Goal: Task Accomplishment & Management: Manage account settings

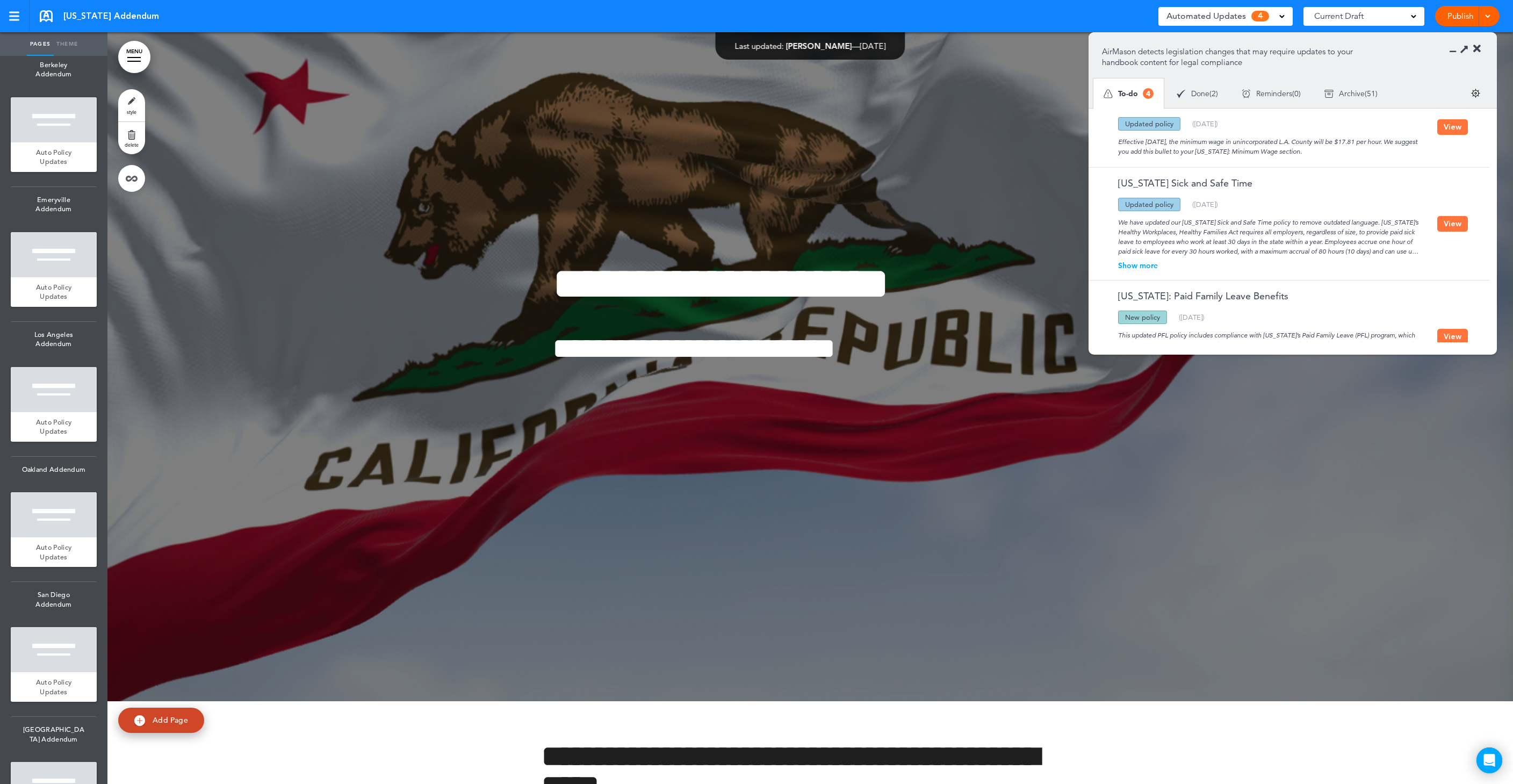
scroll to position [2565, 0]
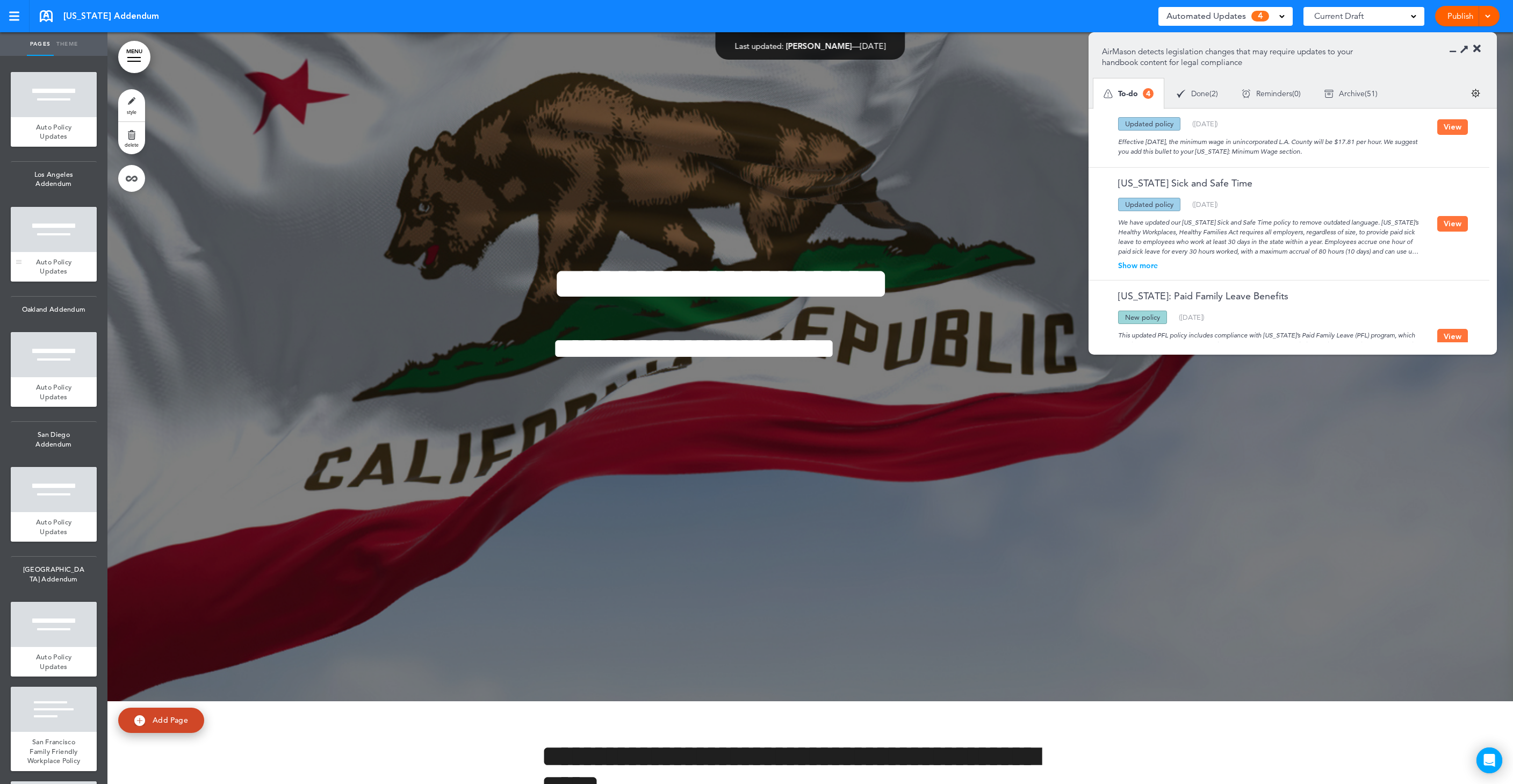
click at [57, 275] on div "Auto Policy Updates" at bounding box center [53, 267] width 86 height 29
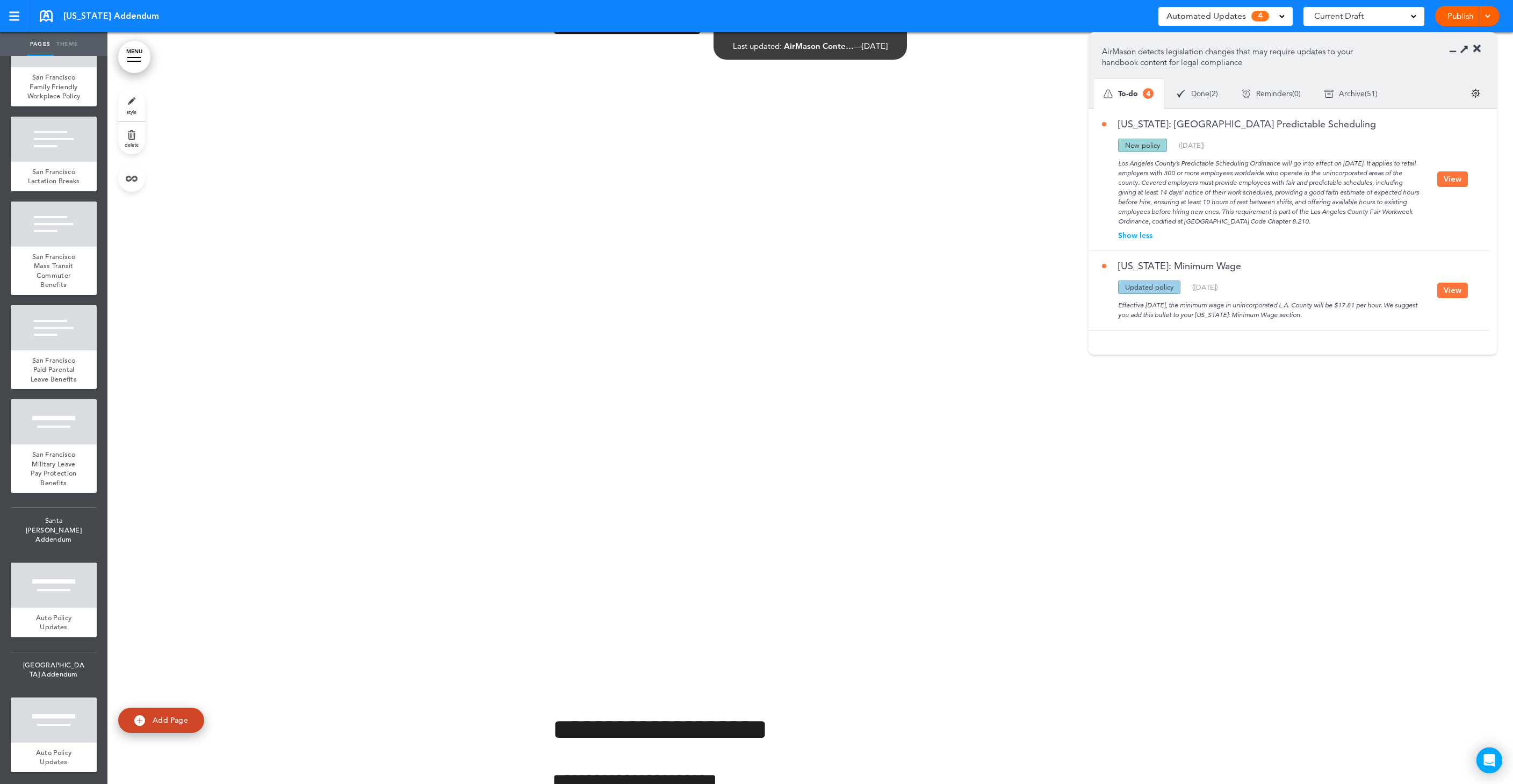
click at [1268, 173] on div "Los Angeles County’s Predictable Scheduling Ordinance will go into effect on [D…" at bounding box center [1269, 189] width 335 height 74
click at [1460, 175] on button "View" at bounding box center [1453, 179] width 31 height 16
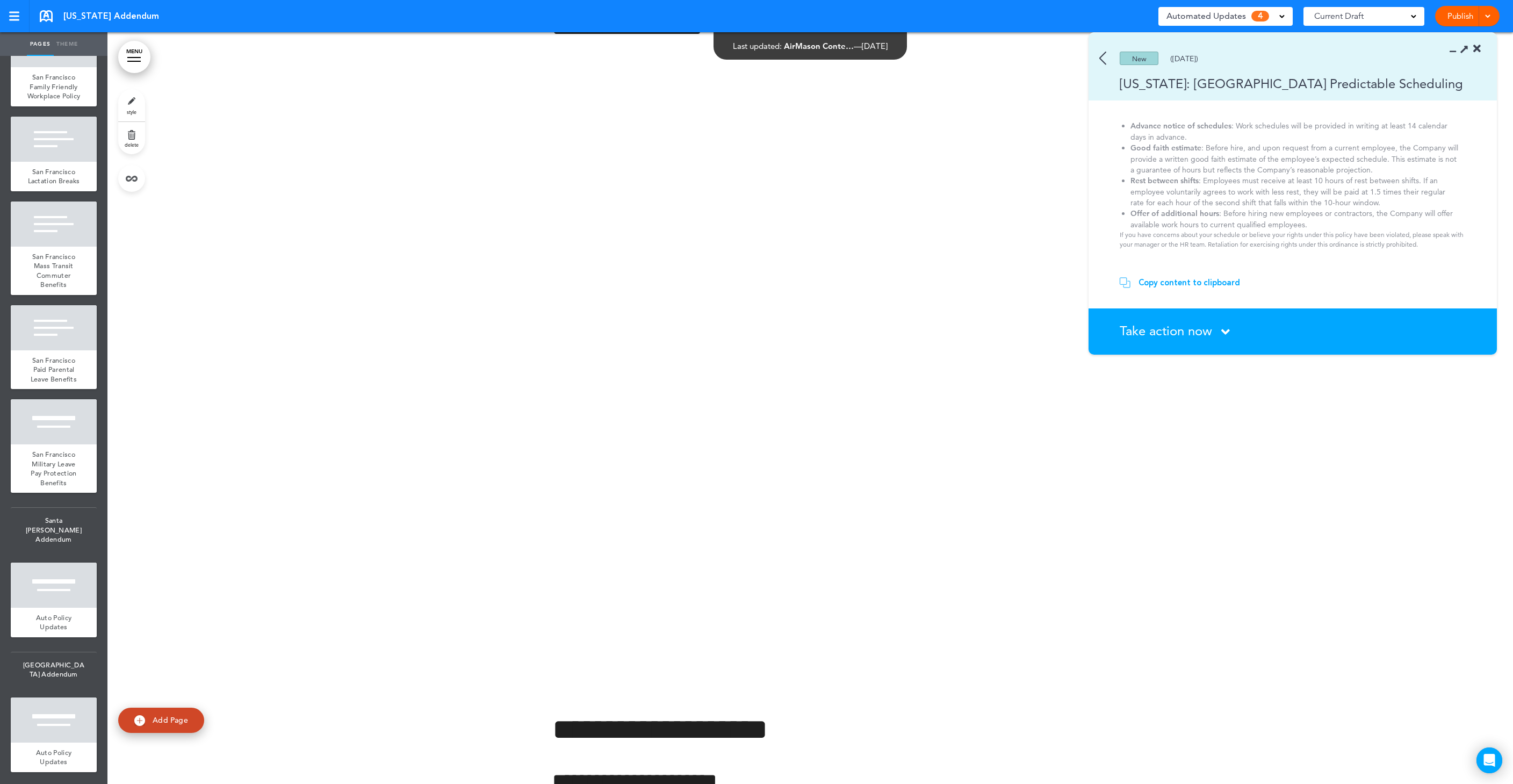
scroll to position [96, 0]
click at [1232, 325] on section "Take action now Click here to change the status What would you like to do? I ha…" at bounding box center [1292, 331] width 408 height 46
click at [1220, 332] on div "Take action now Click here to change the status" at bounding box center [1299, 332] width 358 height 14
click at [1199, 335] on span "Take action now" at bounding box center [1165, 331] width 92 height 16
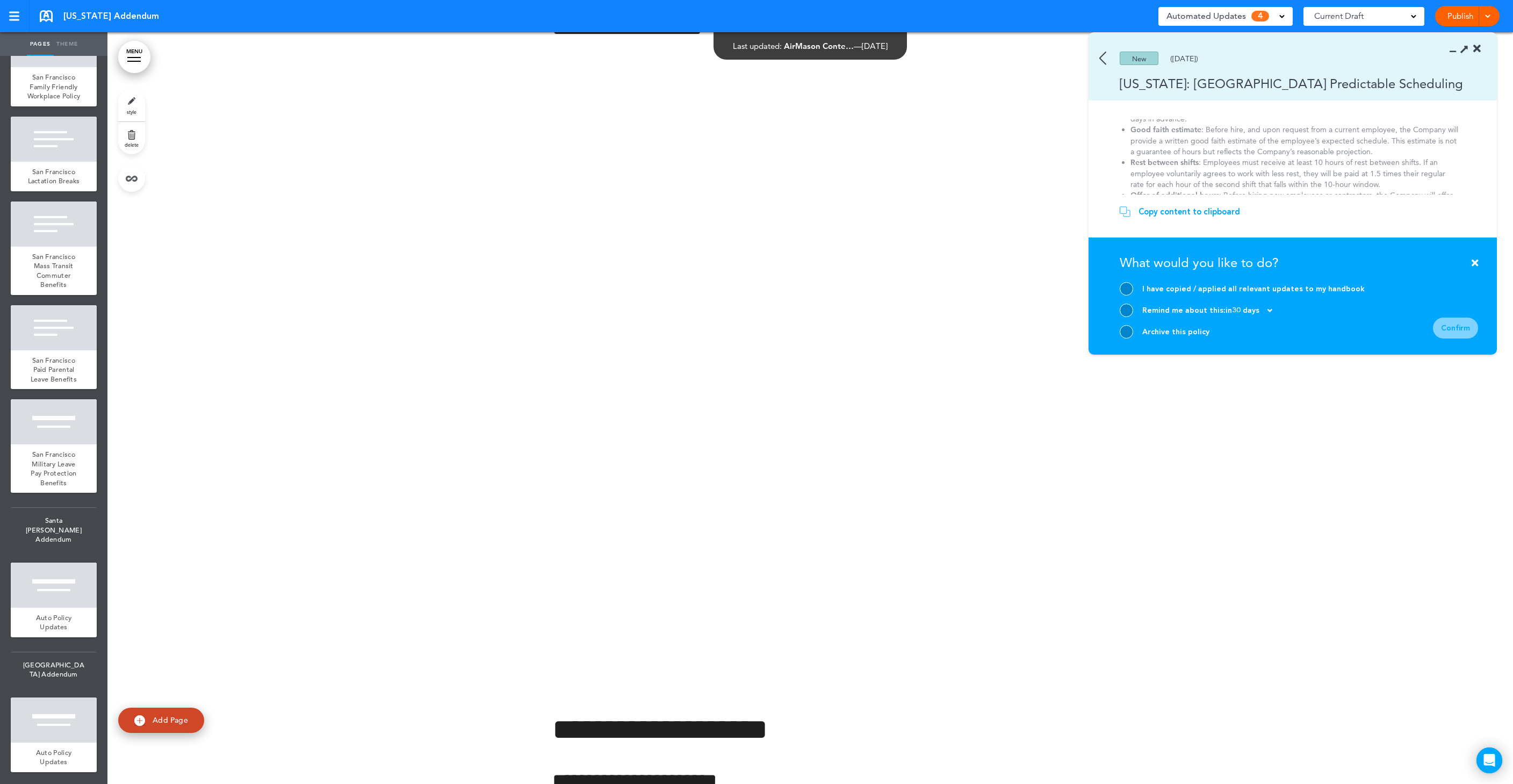
click at [1164, 336] on div "Archive this policy" at bounding box center [1176, 331] width 67 height 10
click at [1131, 331] on div at bounding box center [1126, 331] width 14 height 14
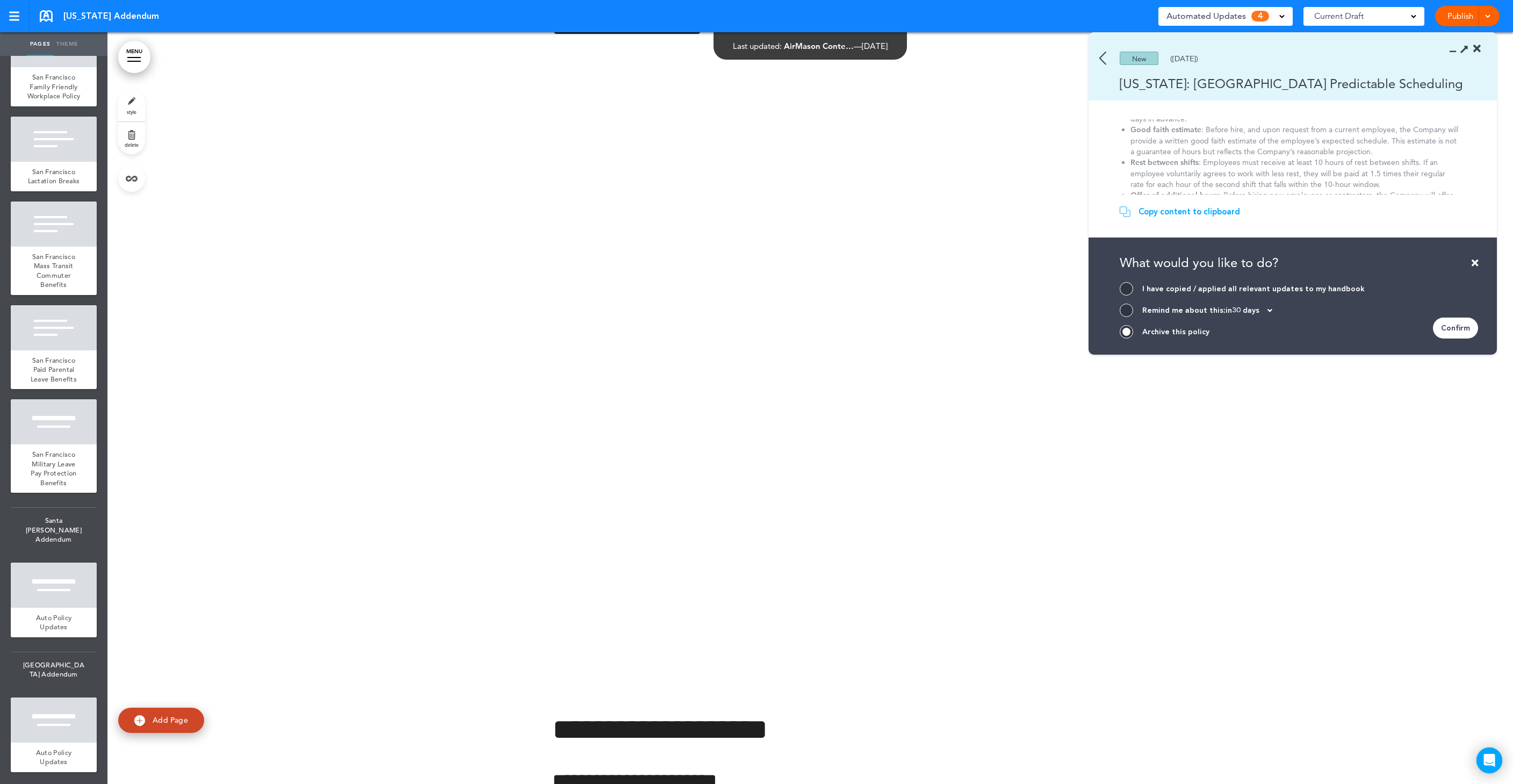
click at [1447, 328] on div "Confirm" at bounding box center [1455, 328] width 45 height 21
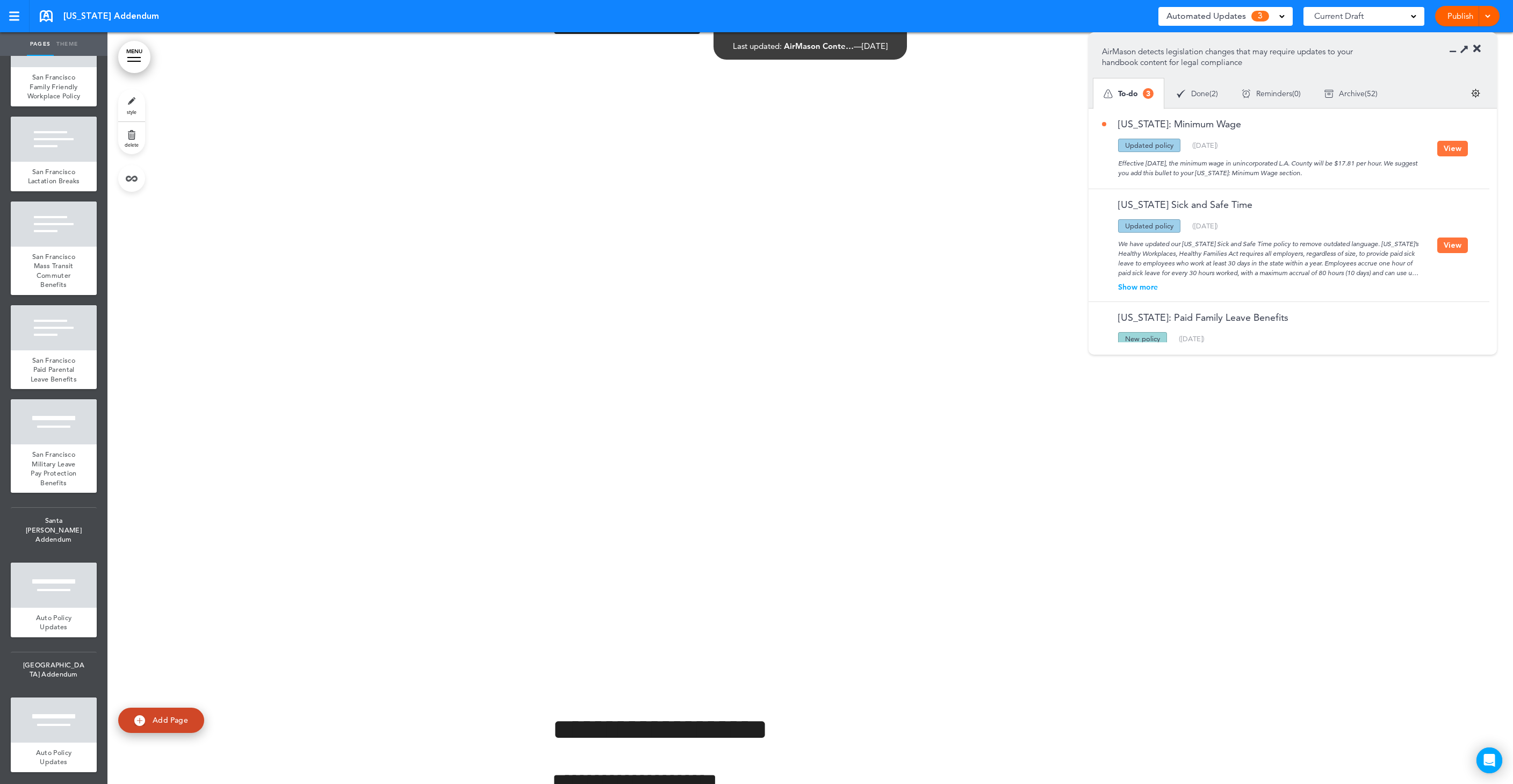
click at [1455, 152] on button "View" at bounding box center [1453, 149] width 31 height 16
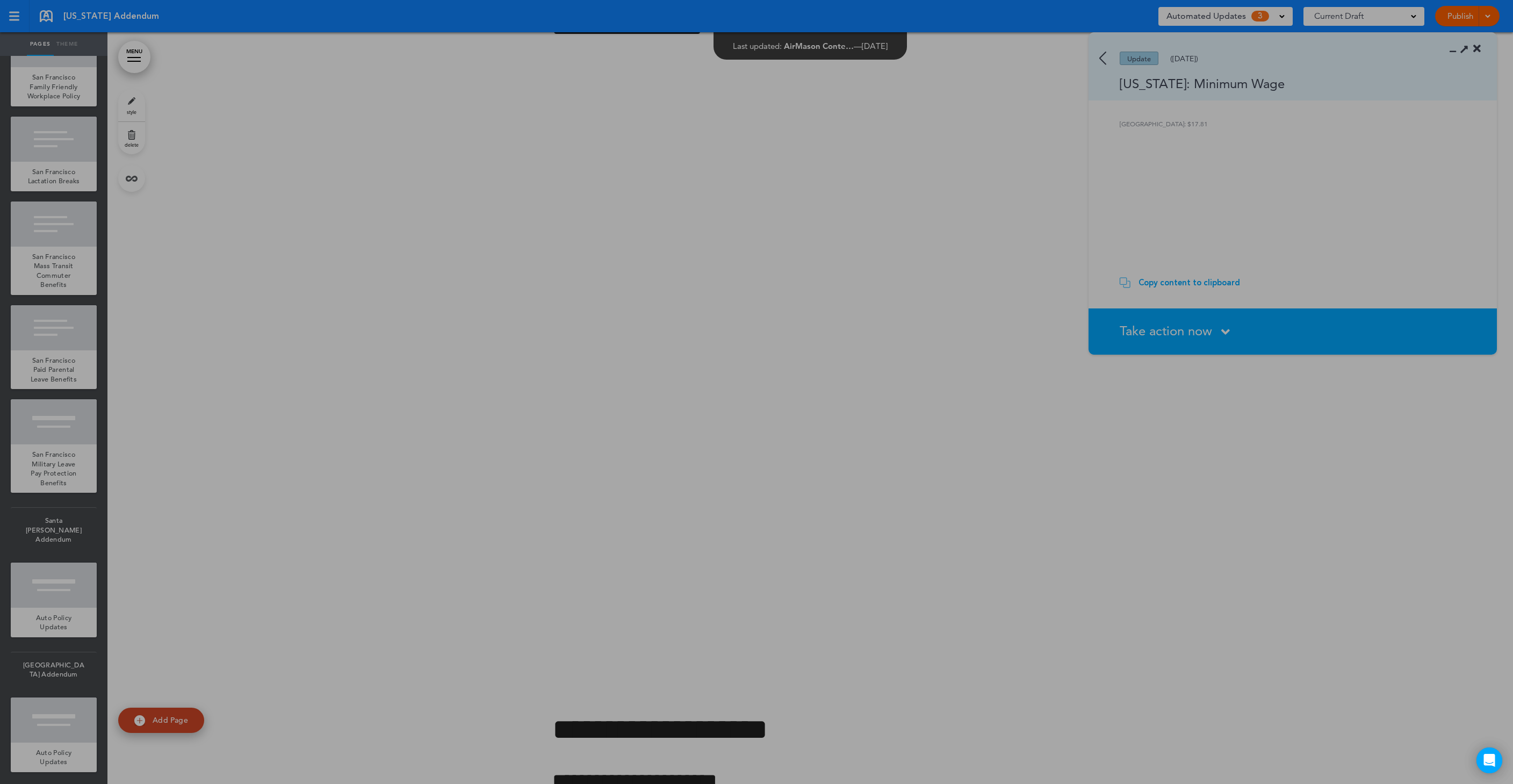
scroll to position [0, 0]
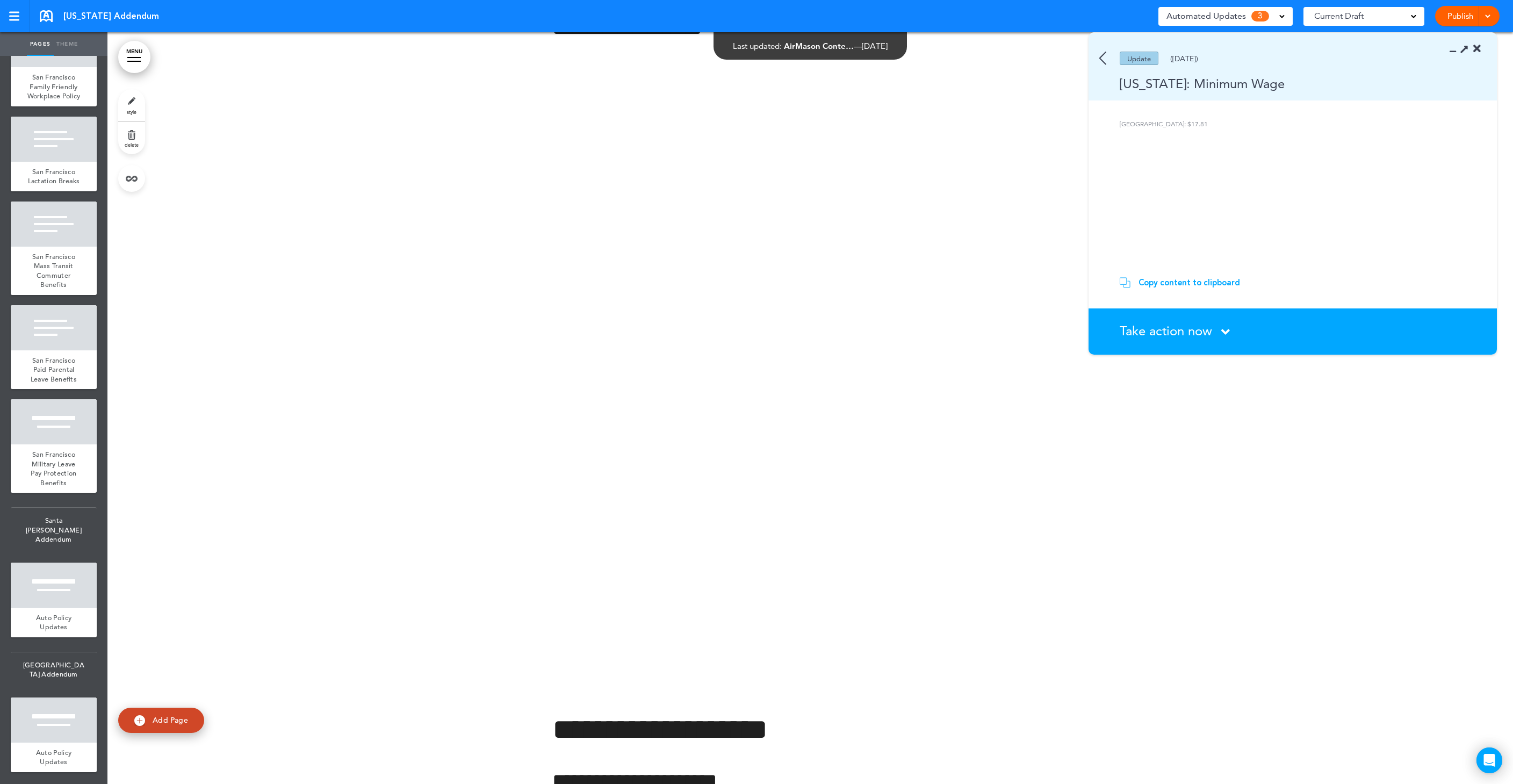
click at [1221, 331] on div "Take action now Click here to change the status" at bounding box center [1299, 332] width 358 height 14
click at [1182, 335] on span "Take action now" at bounding box center [1165, 331] width 92 height 16
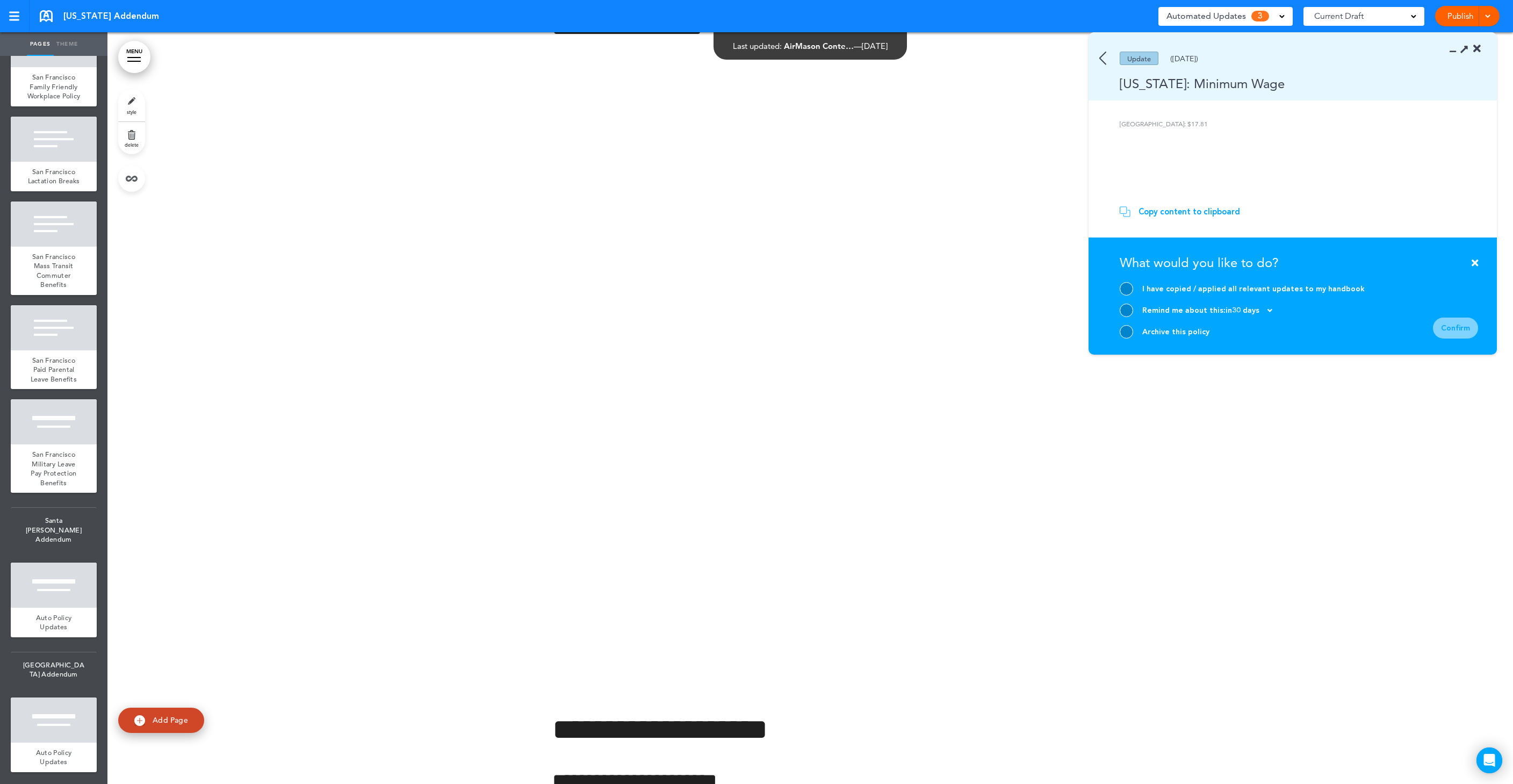
click at [1145, 334] on div "Archive this policy" at bounding box center [1176, 331] width 67 height 10
click at [1128, 334] on div at bounding box center [1126, 331] width 14 height 14
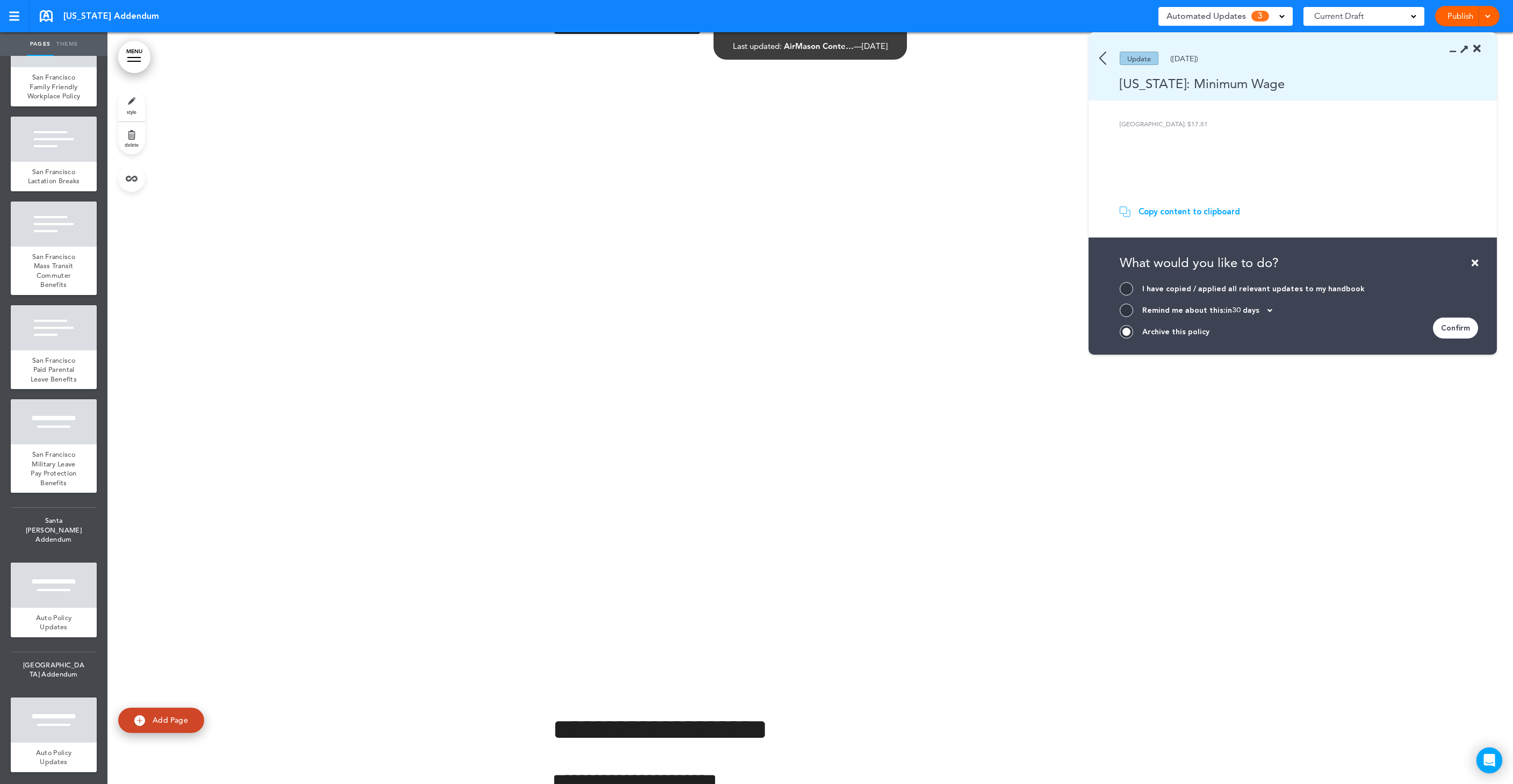
click at [1452, 331] on div "Confirm" at bounding box center [1455, 328] width 45 height 21
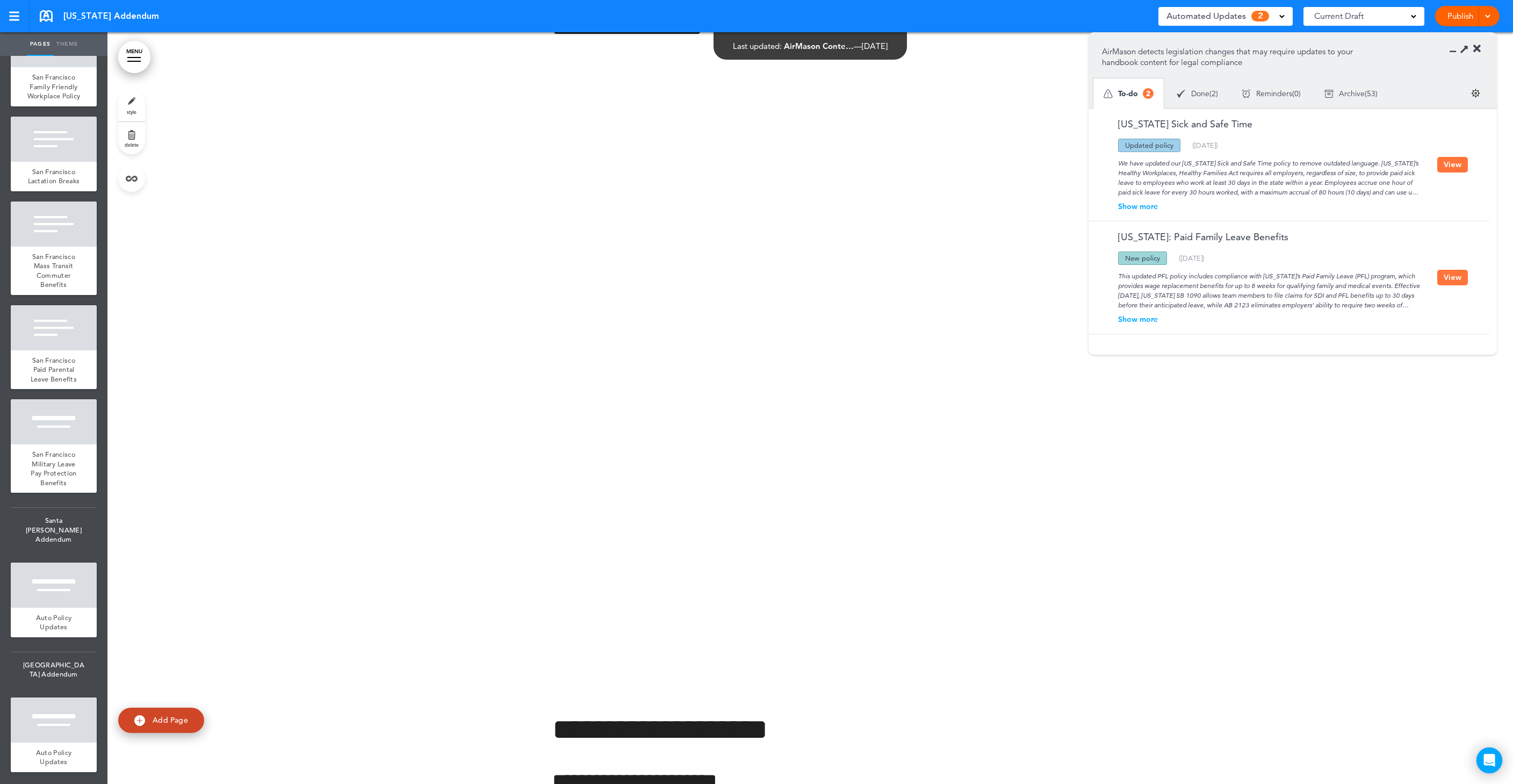
click at [1146, 207] on div "Show more" at bounding box center [1269, 206] width 335 height 8
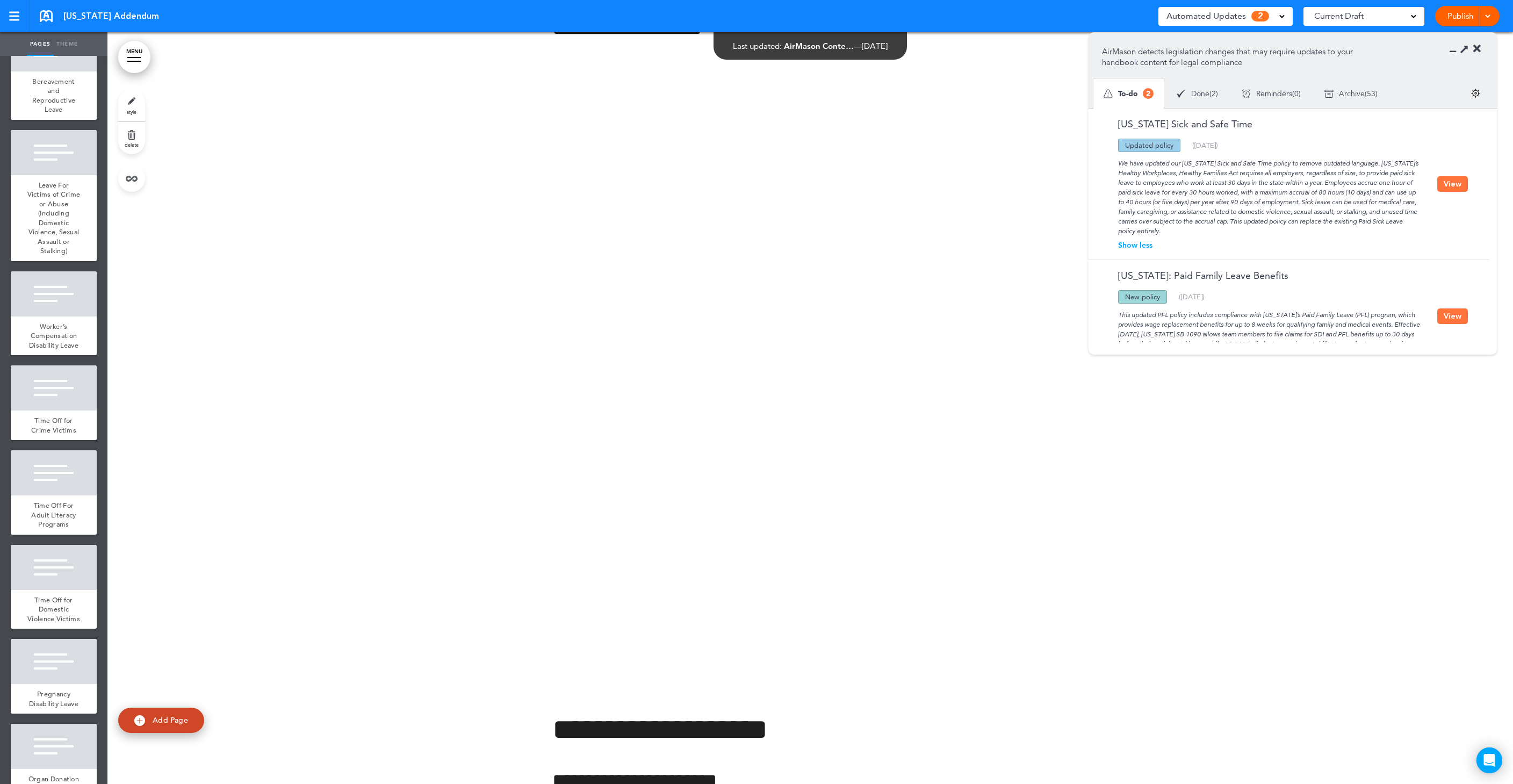
scroll to position [850, 0]
click at [1211, 201] on div "We have updated our [US_STATE] Sick and Safe Time policy to remove outdated lan…" at bounding box center [1269, 194] width 335 height 84
click at [1136, 244] on div "Show less" at bounding box center [1269, 245] width 335 height 8
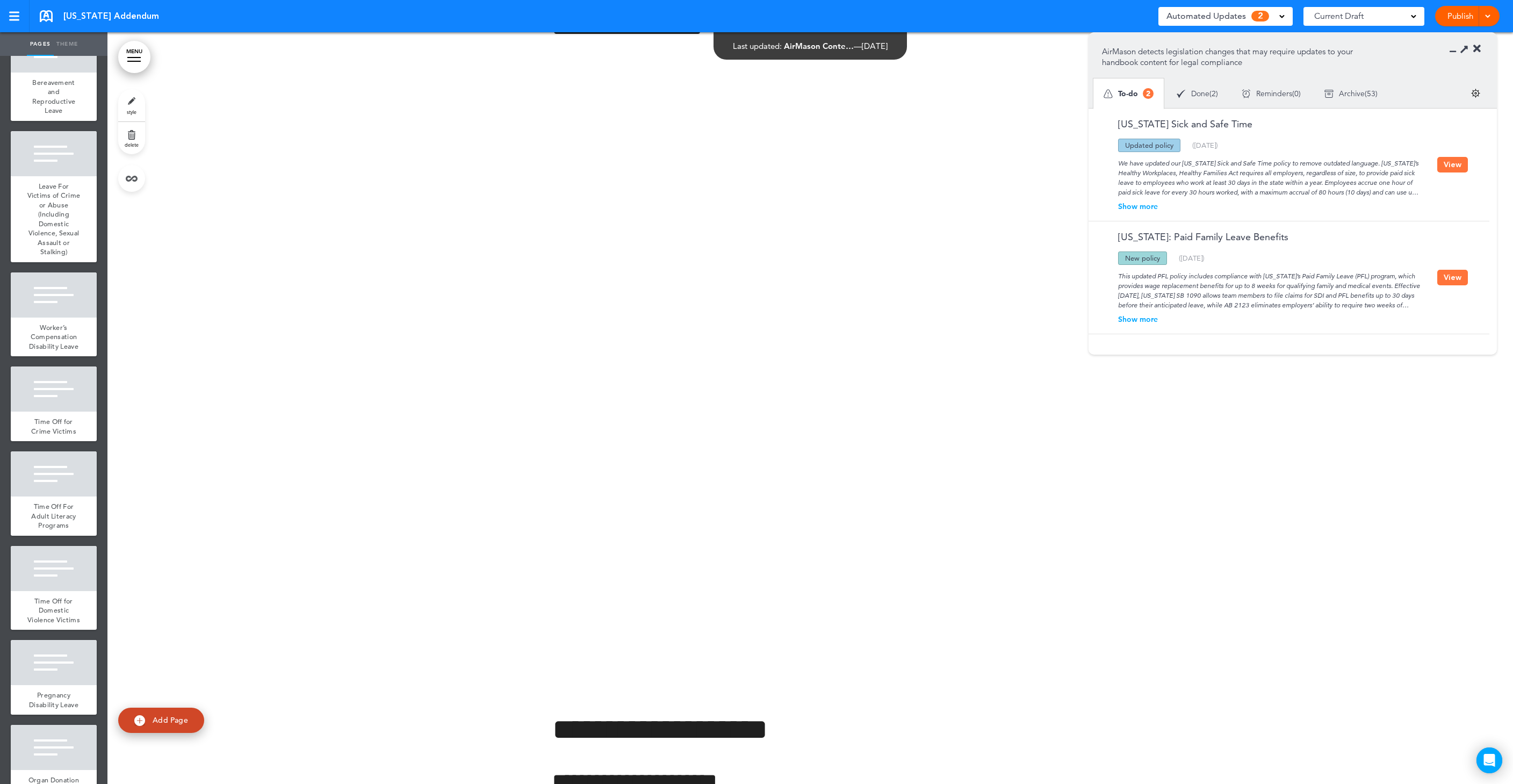
click at [1454, 163] on button "View" at bounding box center [1453, 164] width 31 height 16
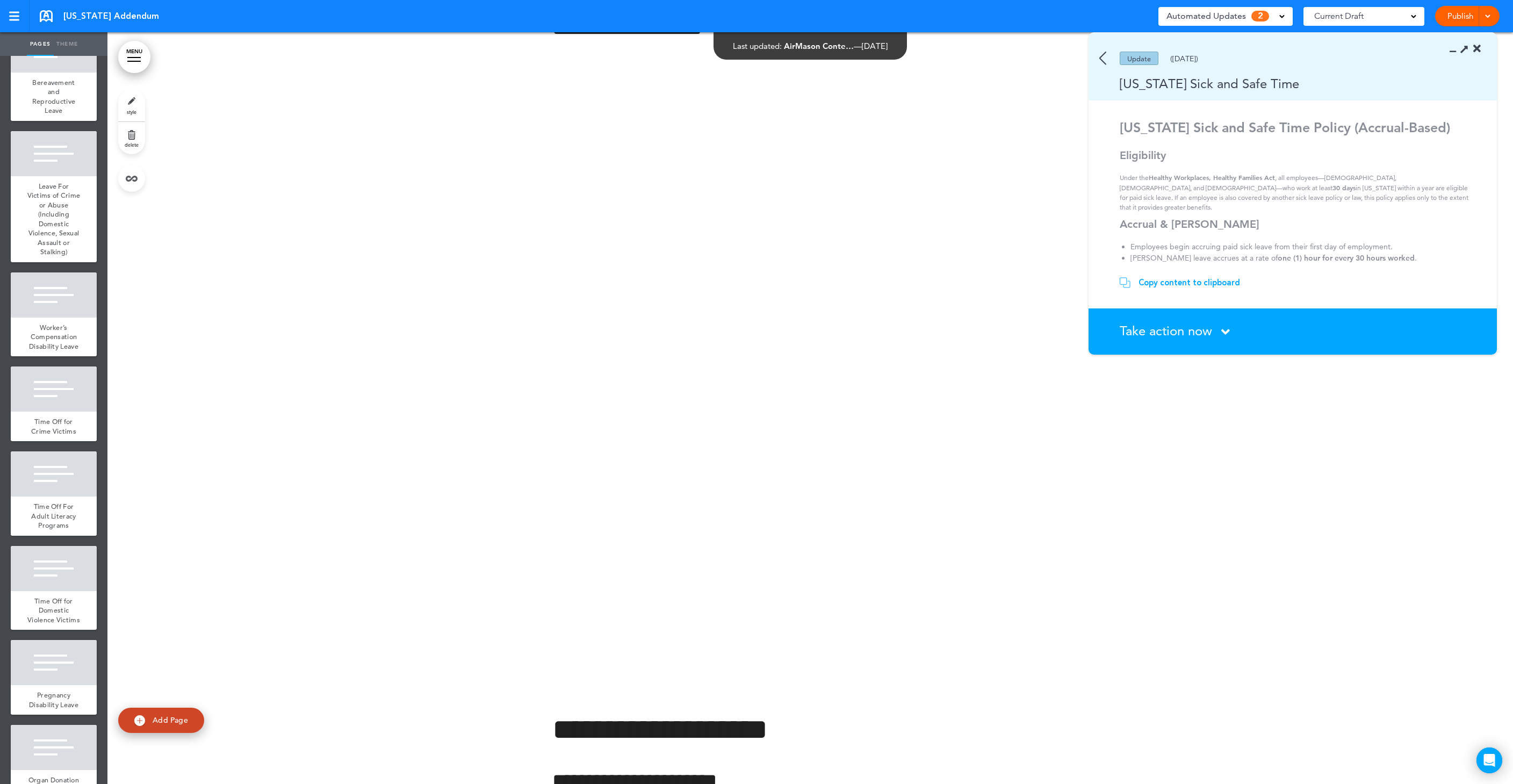
click at [1166, 331] on span "Take action now" at bounding box center [1165, 331] width 92 height 16
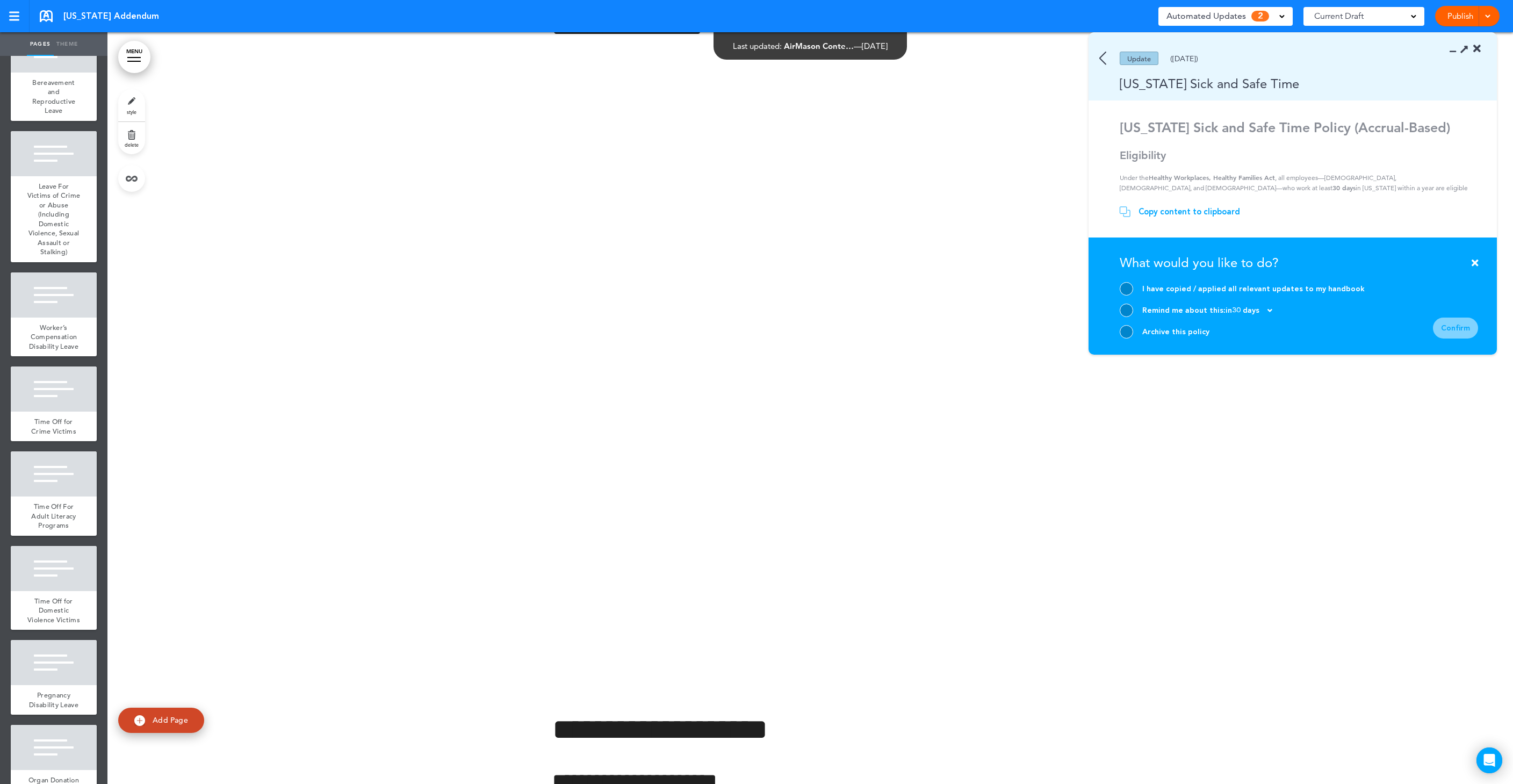
click at [1149, 331] on div "Archive this policy" at bounding box center [1176, 331] width 67 height 10
click at [1121, 331] on div at bounding box center [1126, 331] width 14 height 14
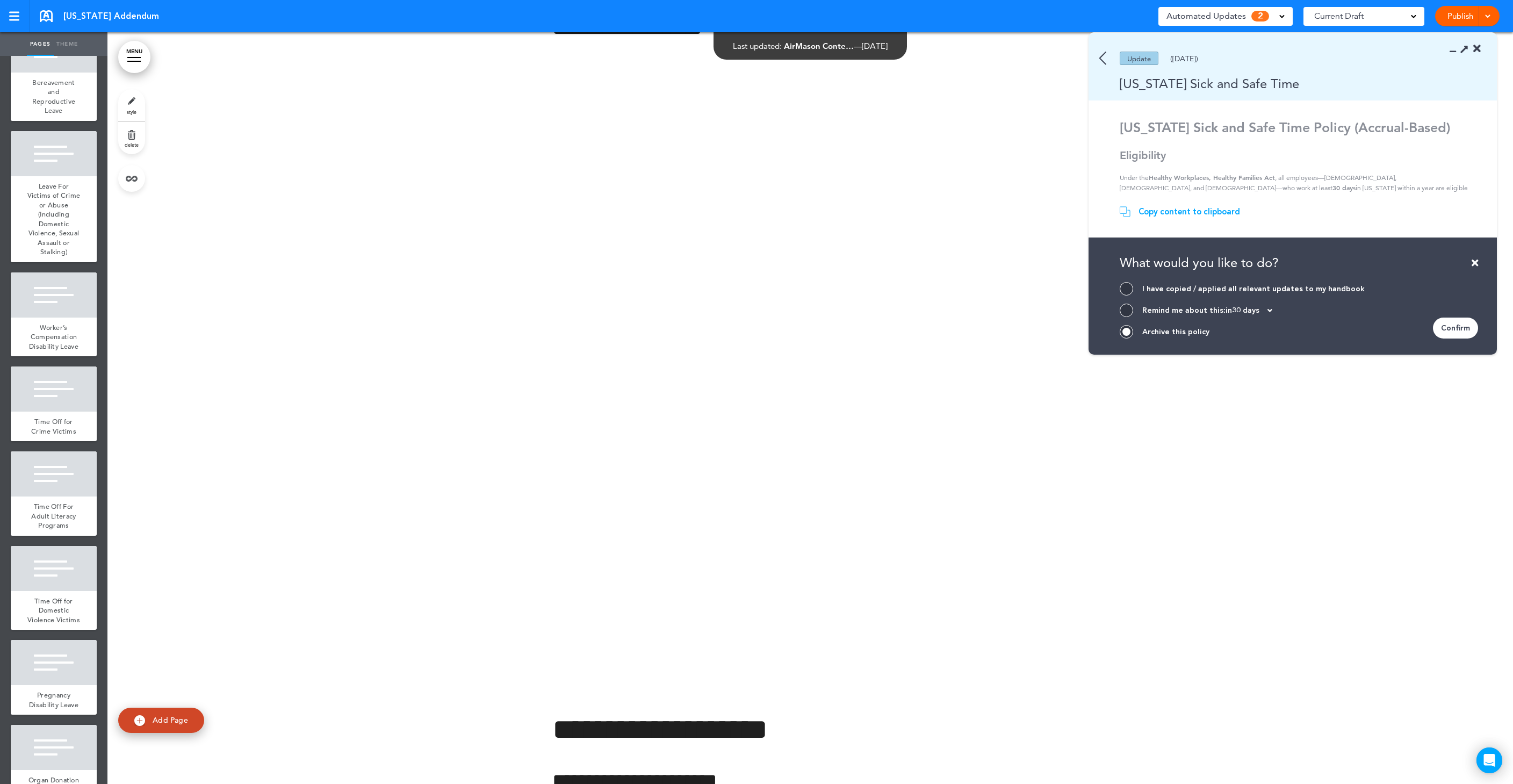
click at [1465, 325] on div "Confirm" at bounding box center [1455, 328] width 45 height 21
click at [1447, 331] on div "Confirm" at bounding box center [1455, 328] width 45 height 21
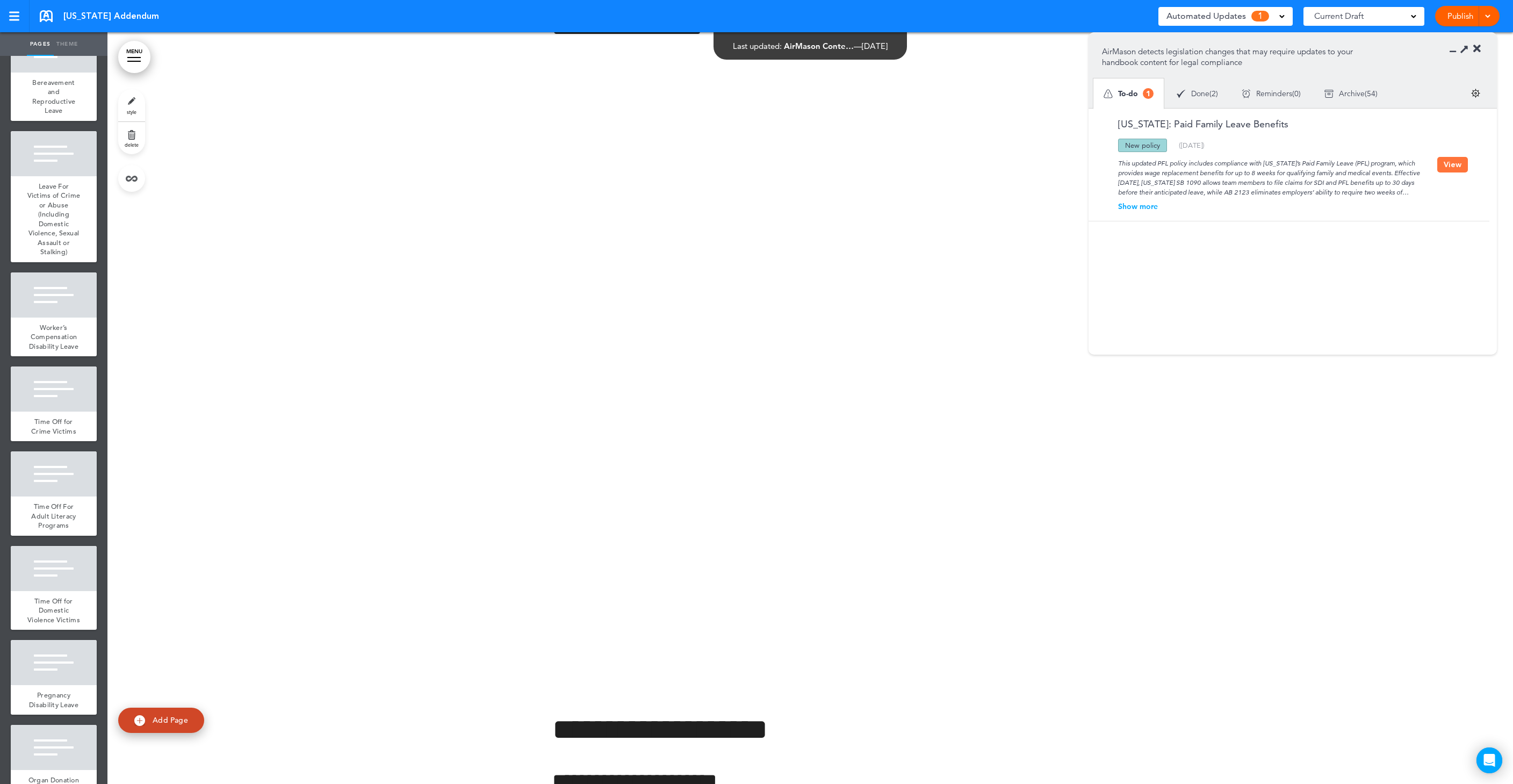
click at [1238, 125] on link "[US_STATE]: Paid Family Leave Benefits" at bounding box center [1195, 124] width 186 height 9
click at [1452, 170] on button "View" at bounding box center [1453, 164] width 31 height 16
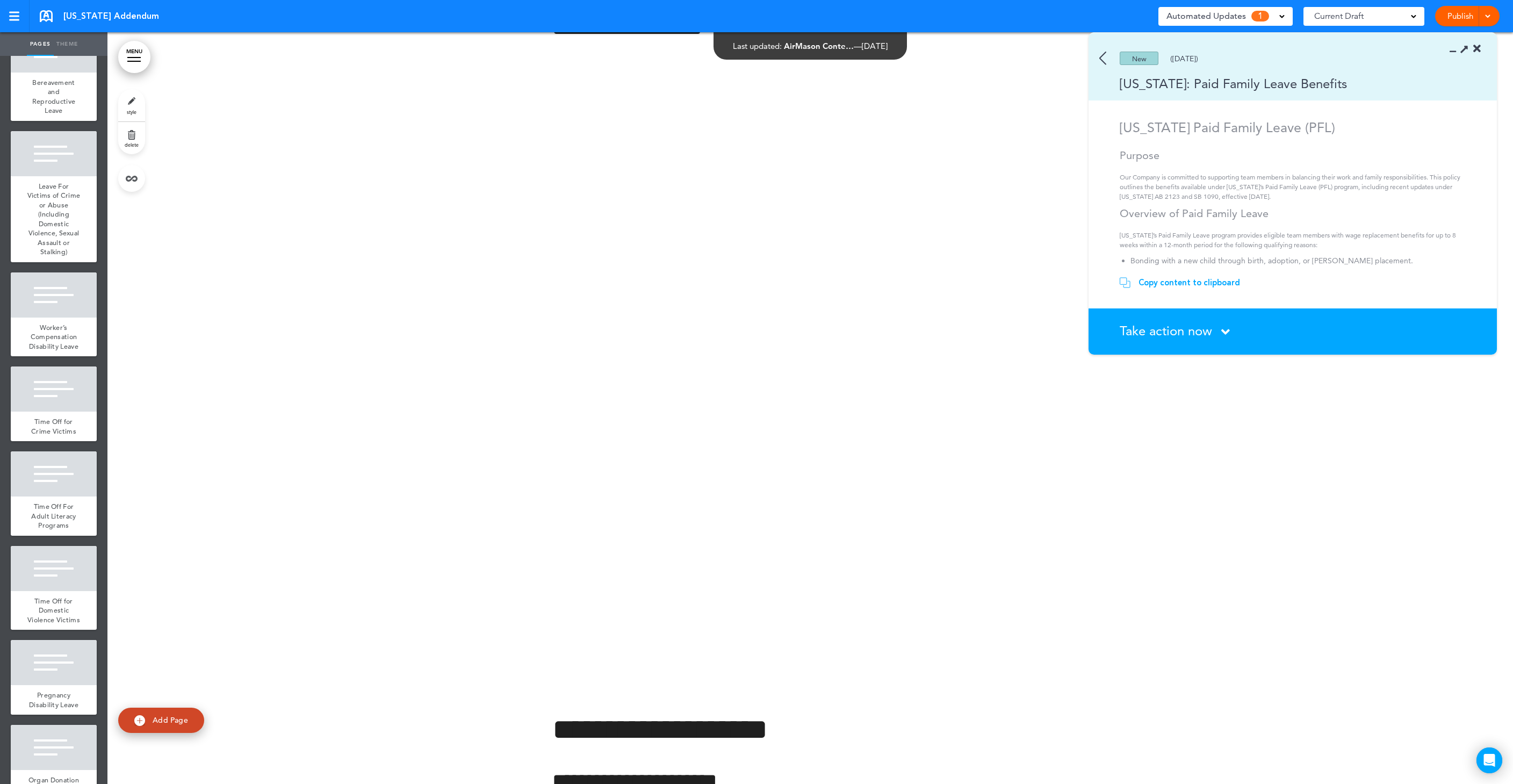
click at [1204, 342] on section "Take action now Click here to change the status What would you like to do? I ha…" at bounding box center [1292, 331] width 408 height 46
click at [1189, 334] on span "Take action now" at bounding box center [1165, 331] width 92 height 16
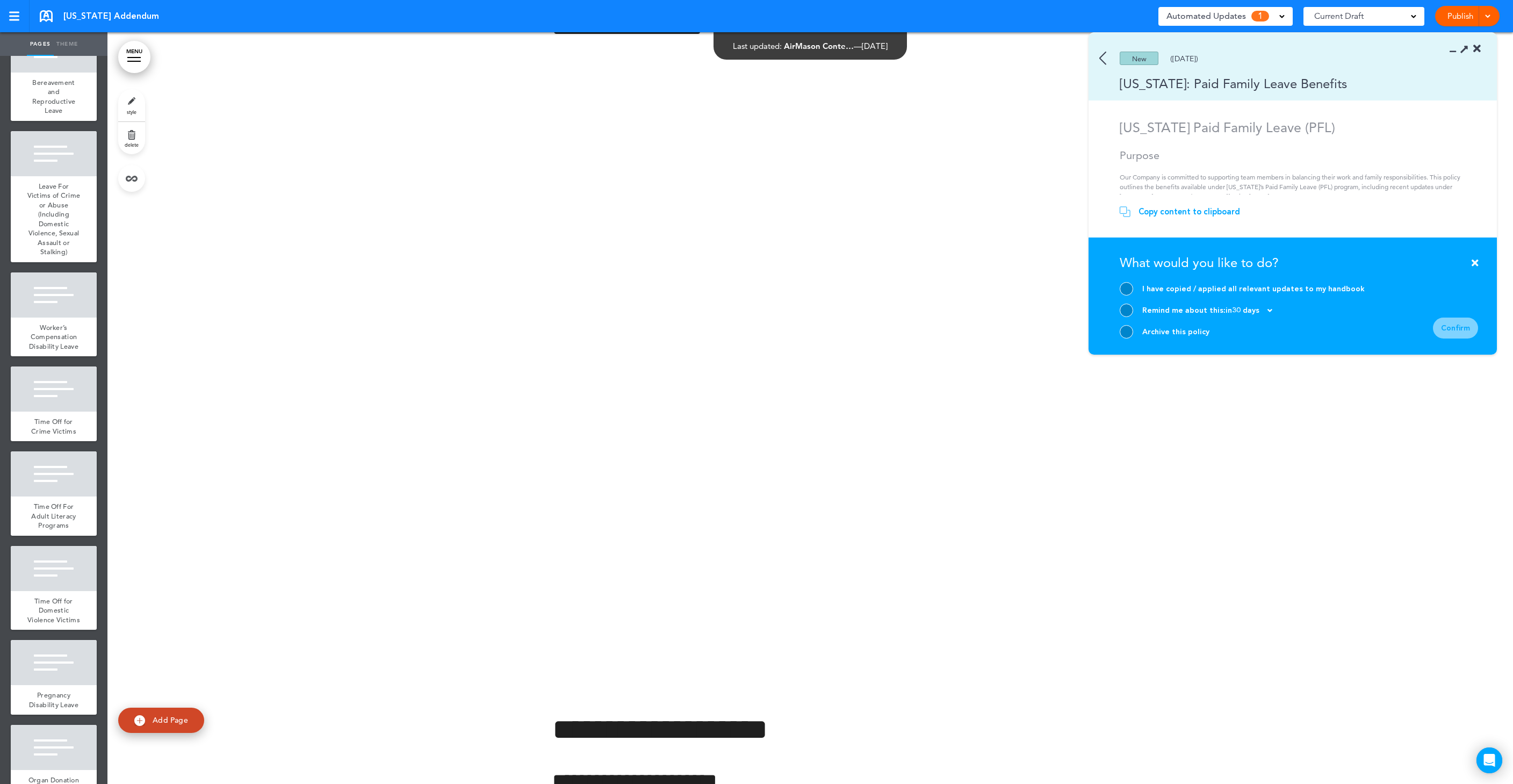
click at [1176, 335] on div "Archive this policy" at bounding box center [1176, 331] width 67 height 10
click at [1124, 331] on div at bounding box center [1126, 331] width 14 height 14
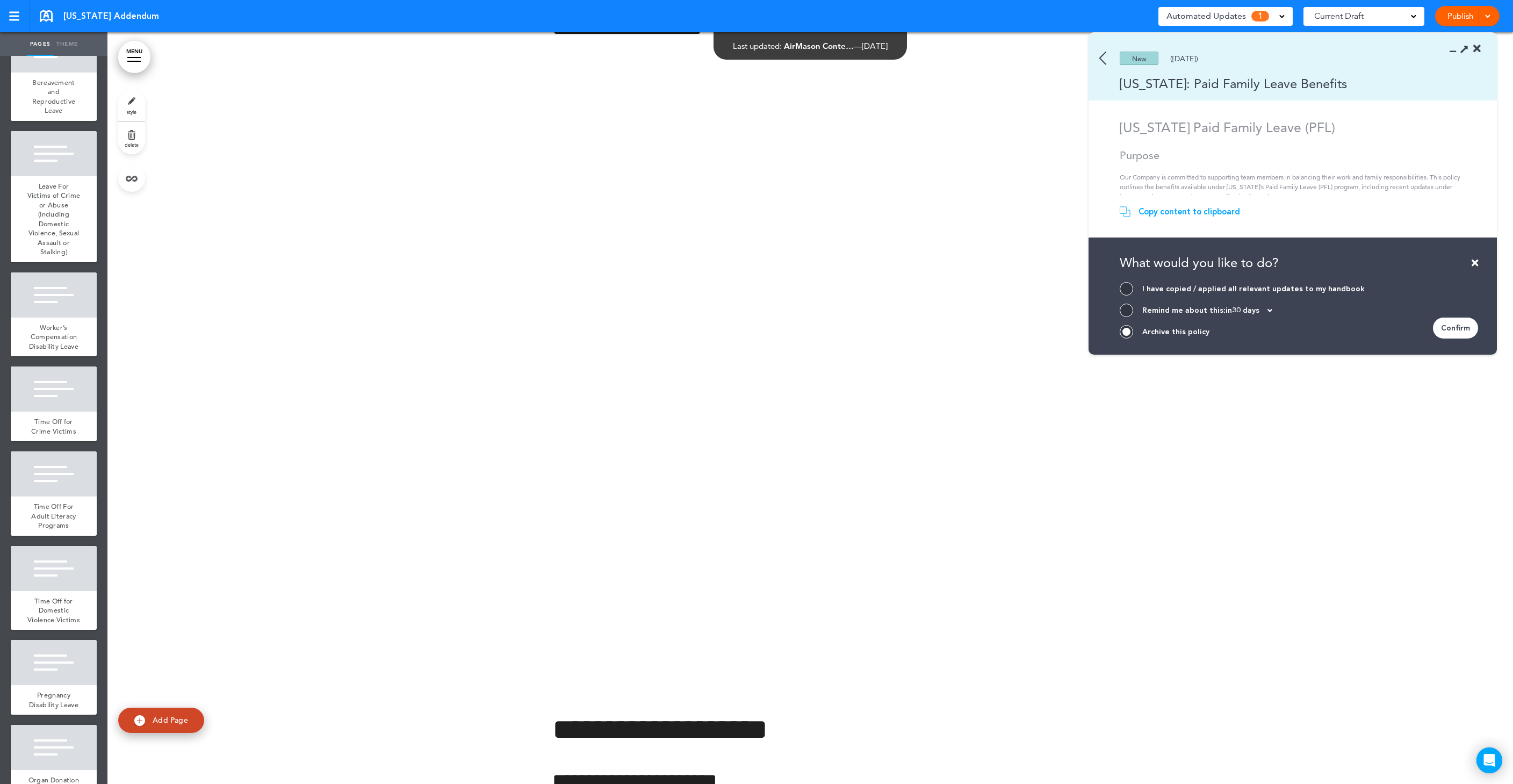
click at [1447, 326] on div "Confirm" at bounding box center [1455, 328] width 45 height 21
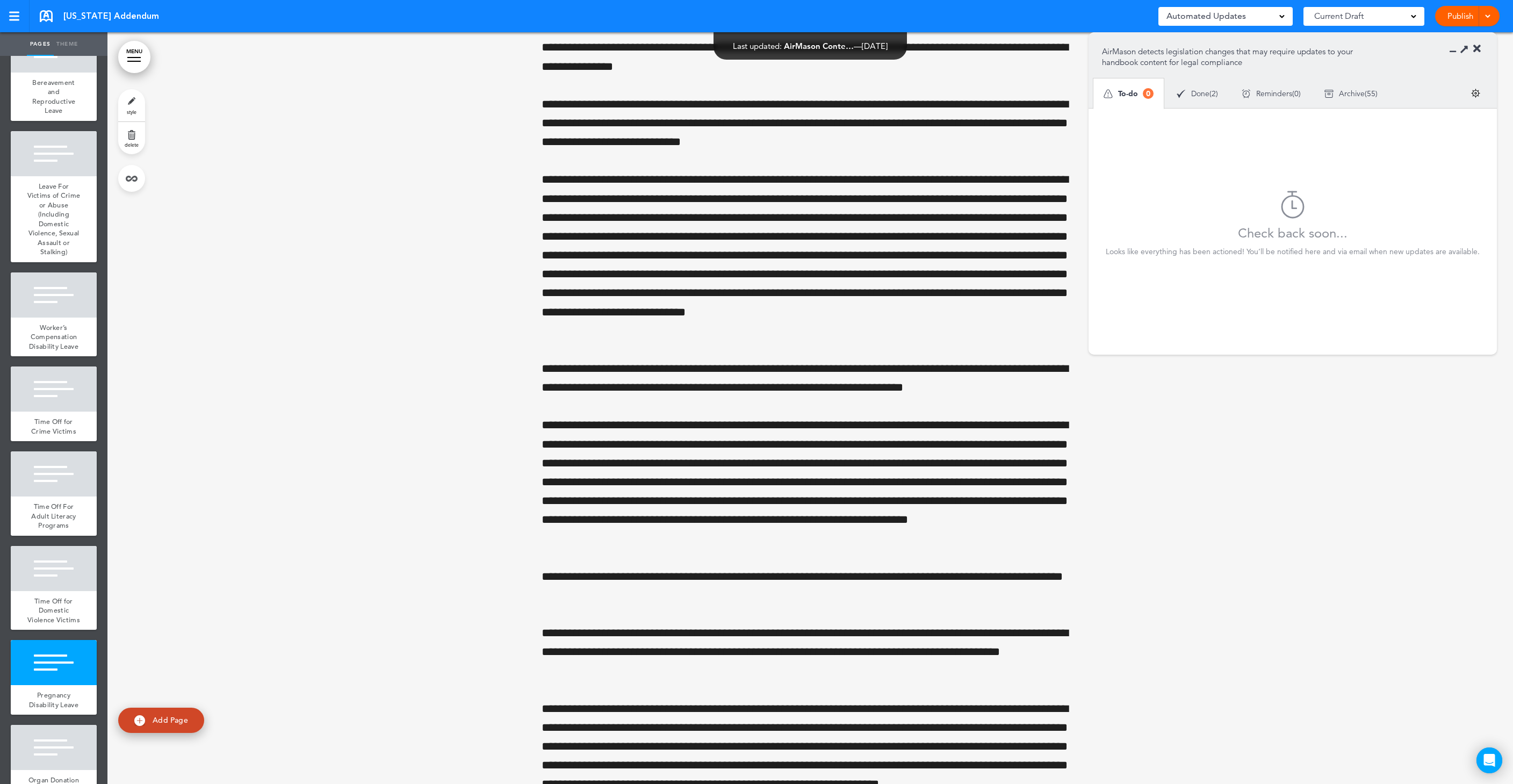
scroll to position [32397, 0]
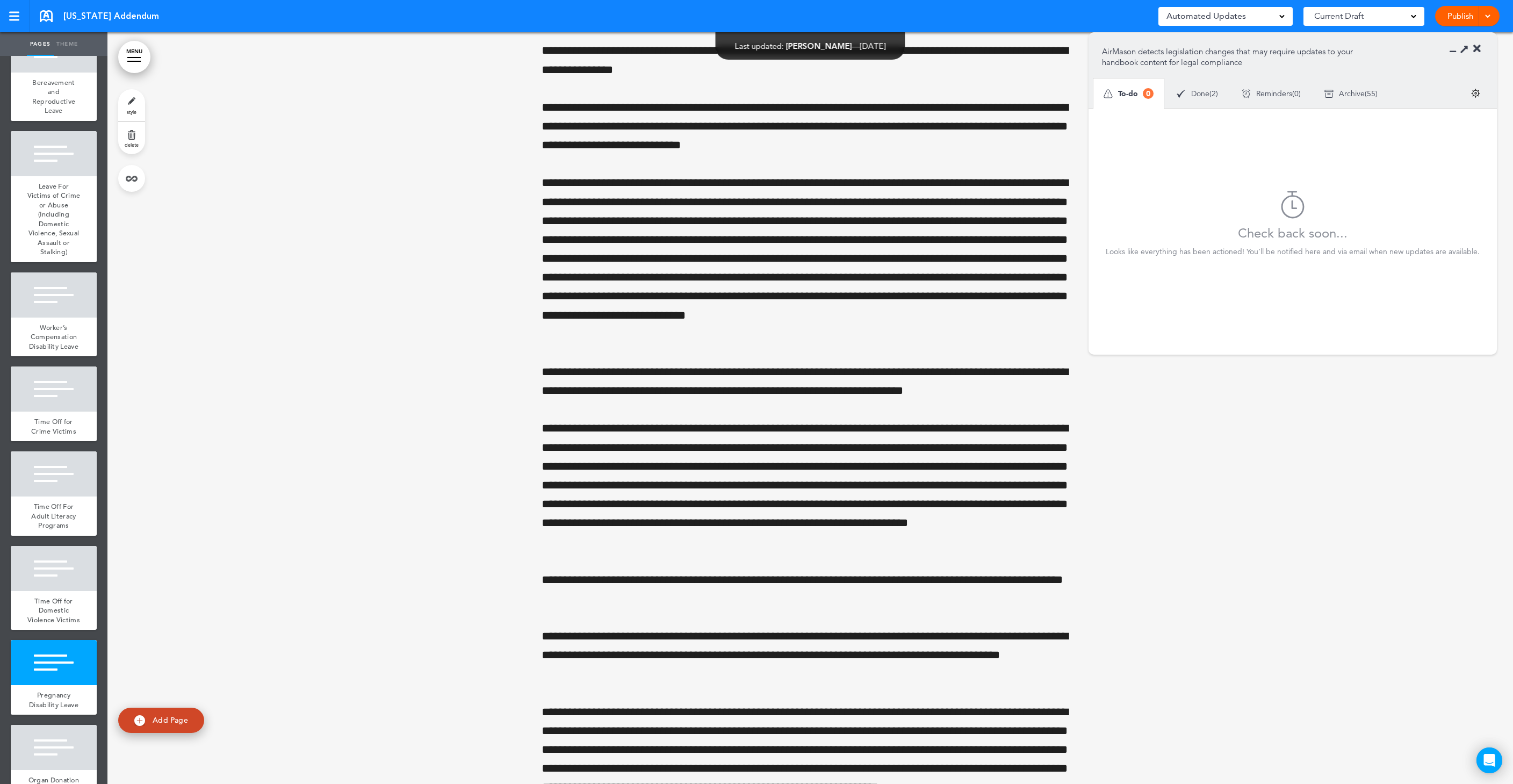
click at [1480, 50] on icon at bounding box center [1477, 49] width 8 height 11
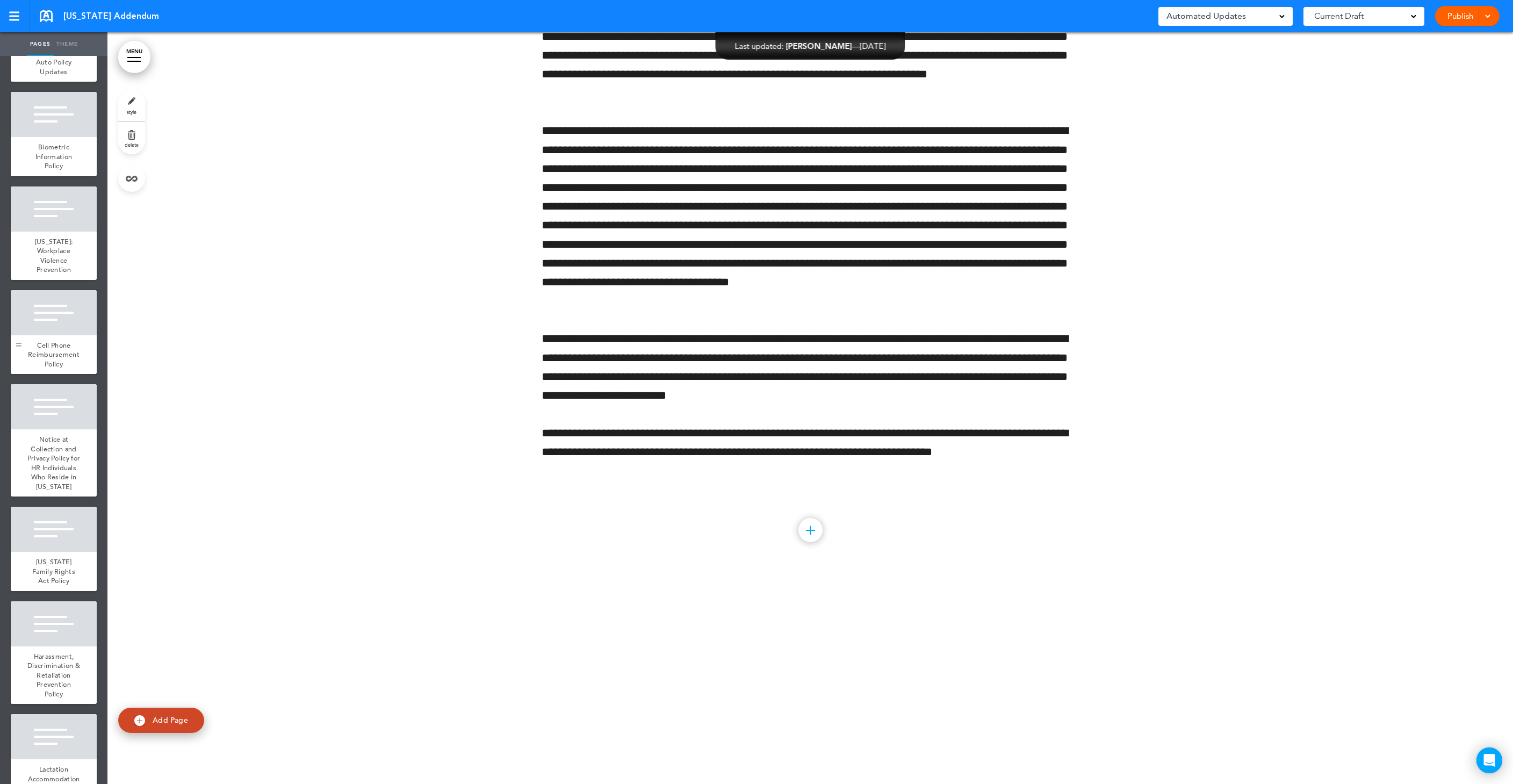
scroll to position [0, 0]
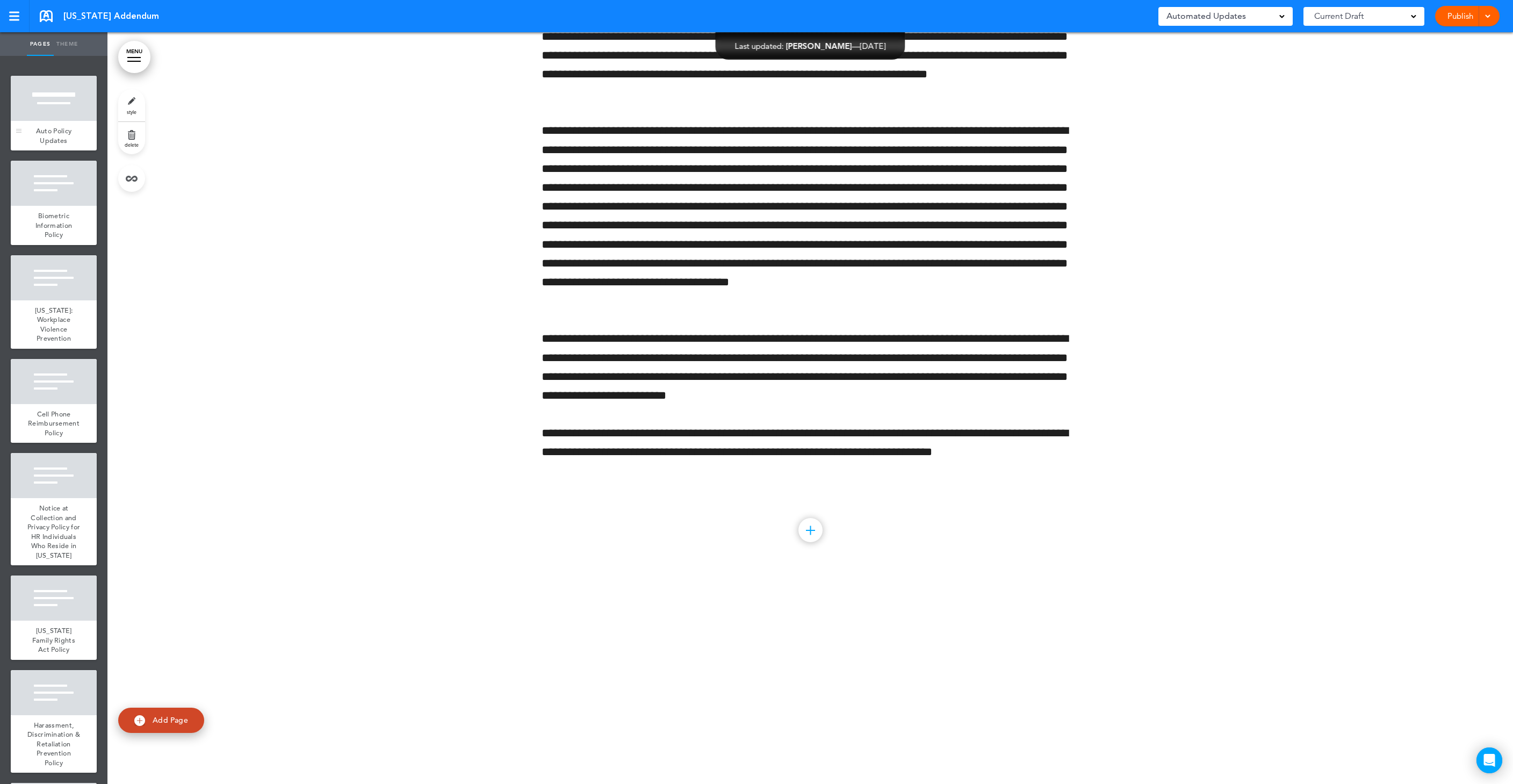
click at [59, 136] on div "Auto Policy Updates" at bounding box center [53, 136] width 86 height 29
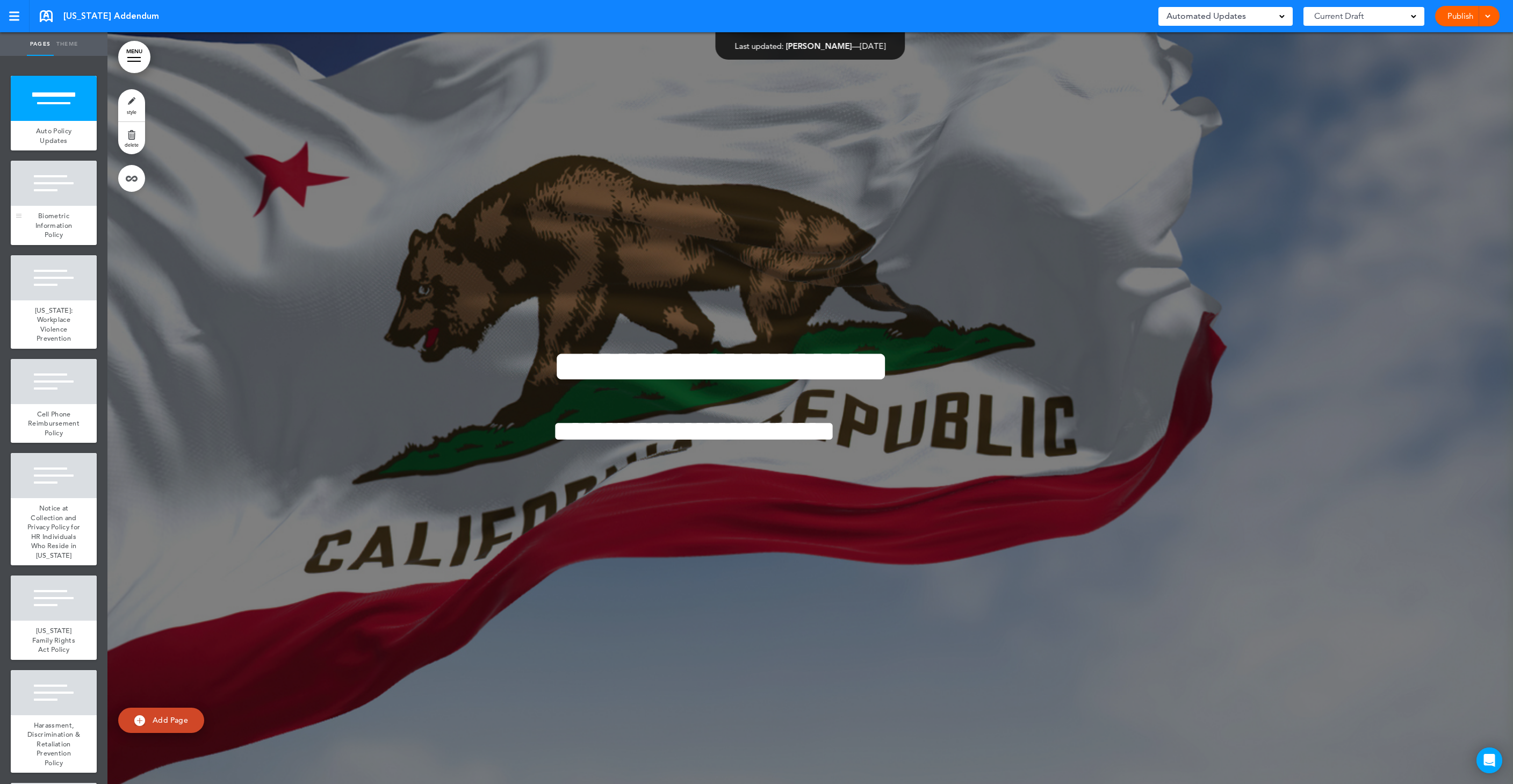
click at [66, 207] on div "Biometric Information Policy" at bounding box center [53, 225] width 86 height 39
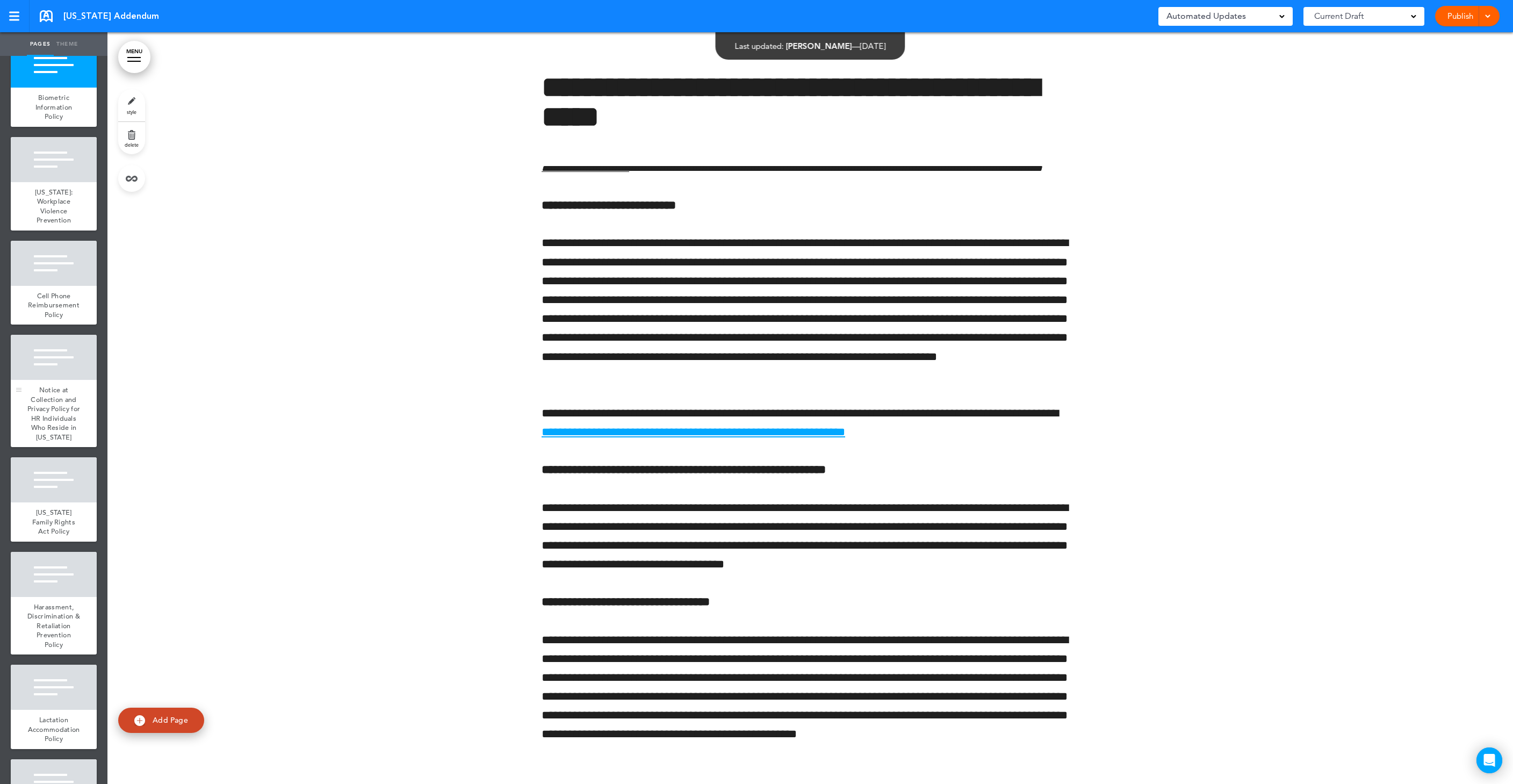
scroll to position [177, 0]
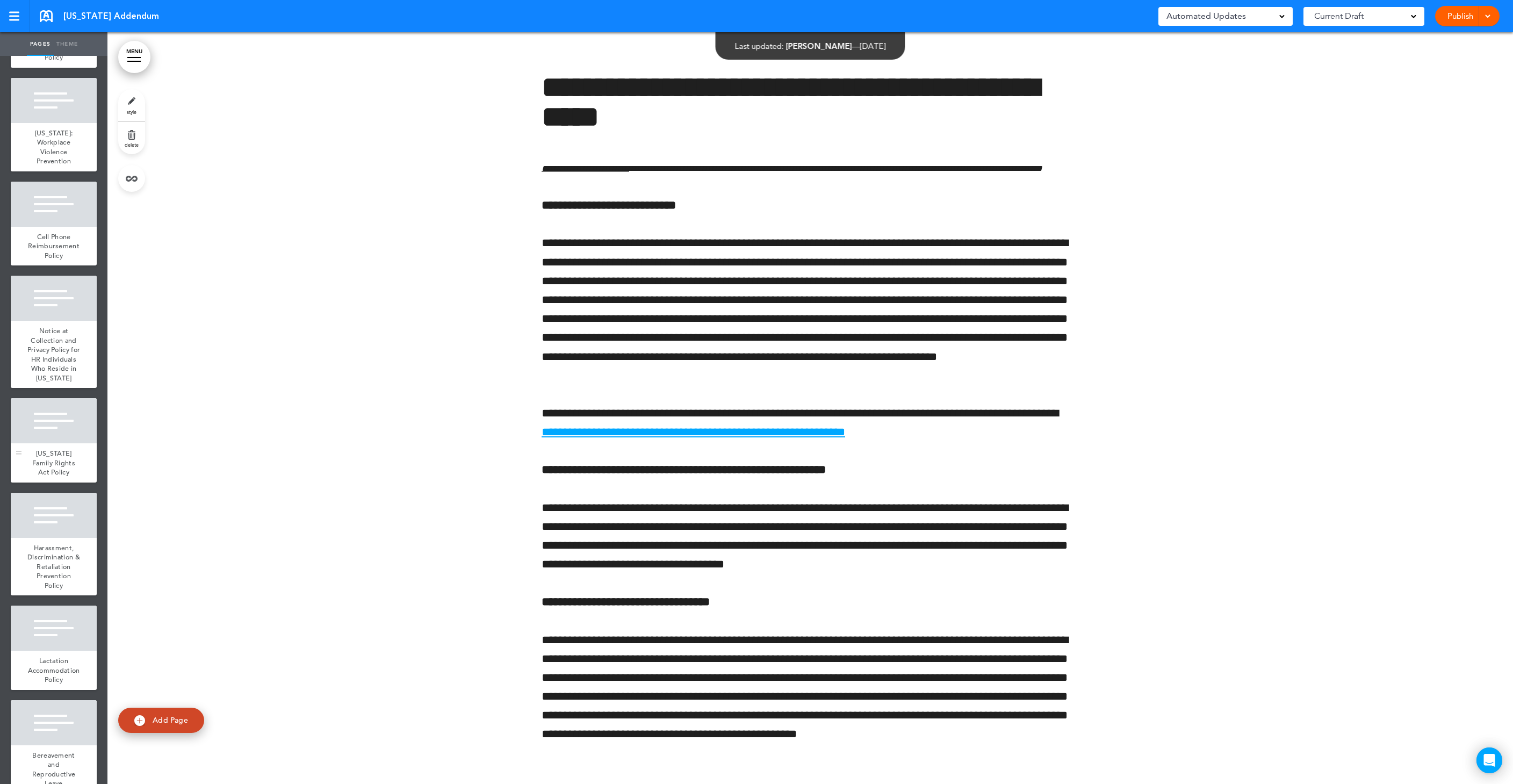
click at [59, 429] on div at bounding box center [53, 420] width 86 height 45
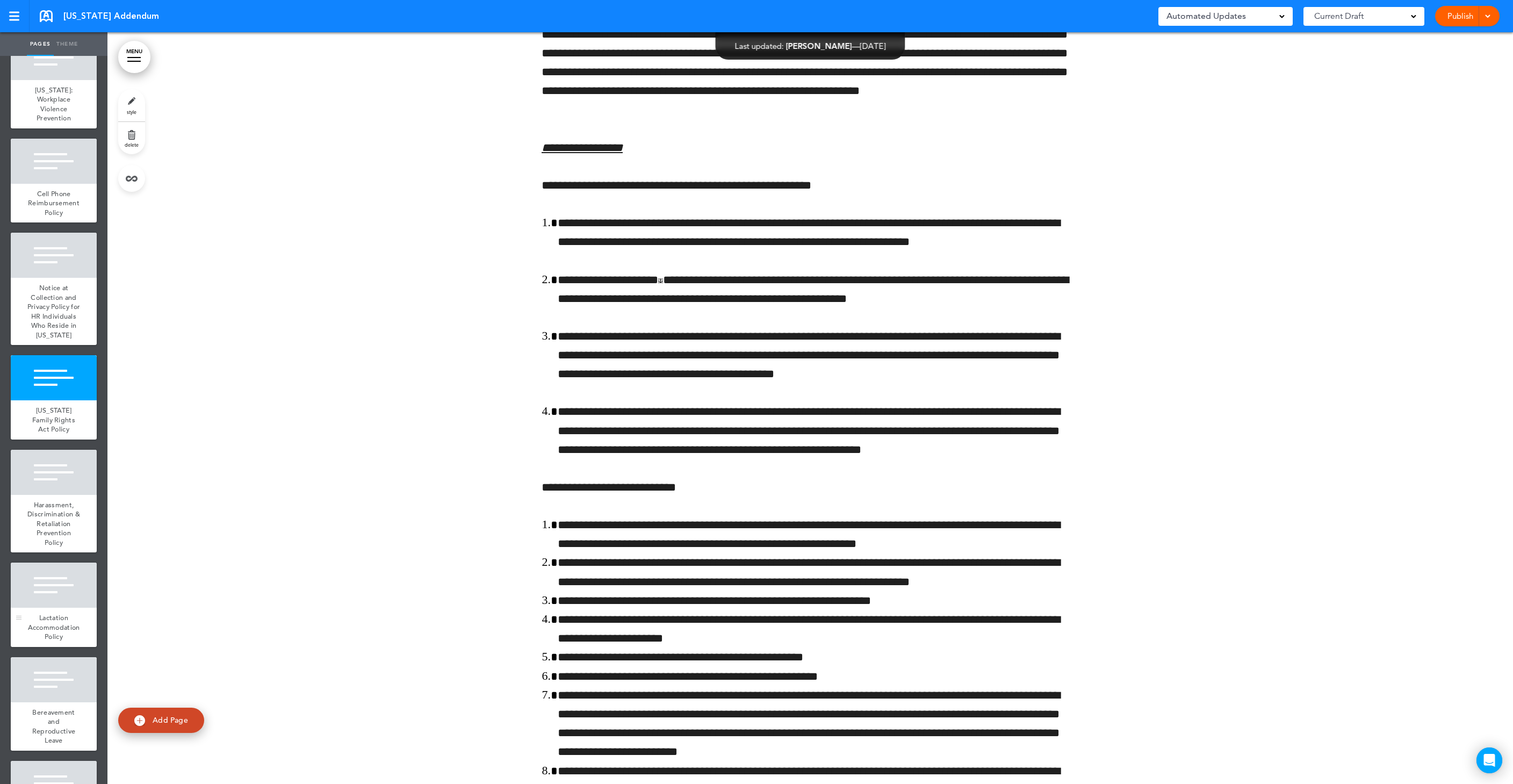
scroll to position [236, 0]
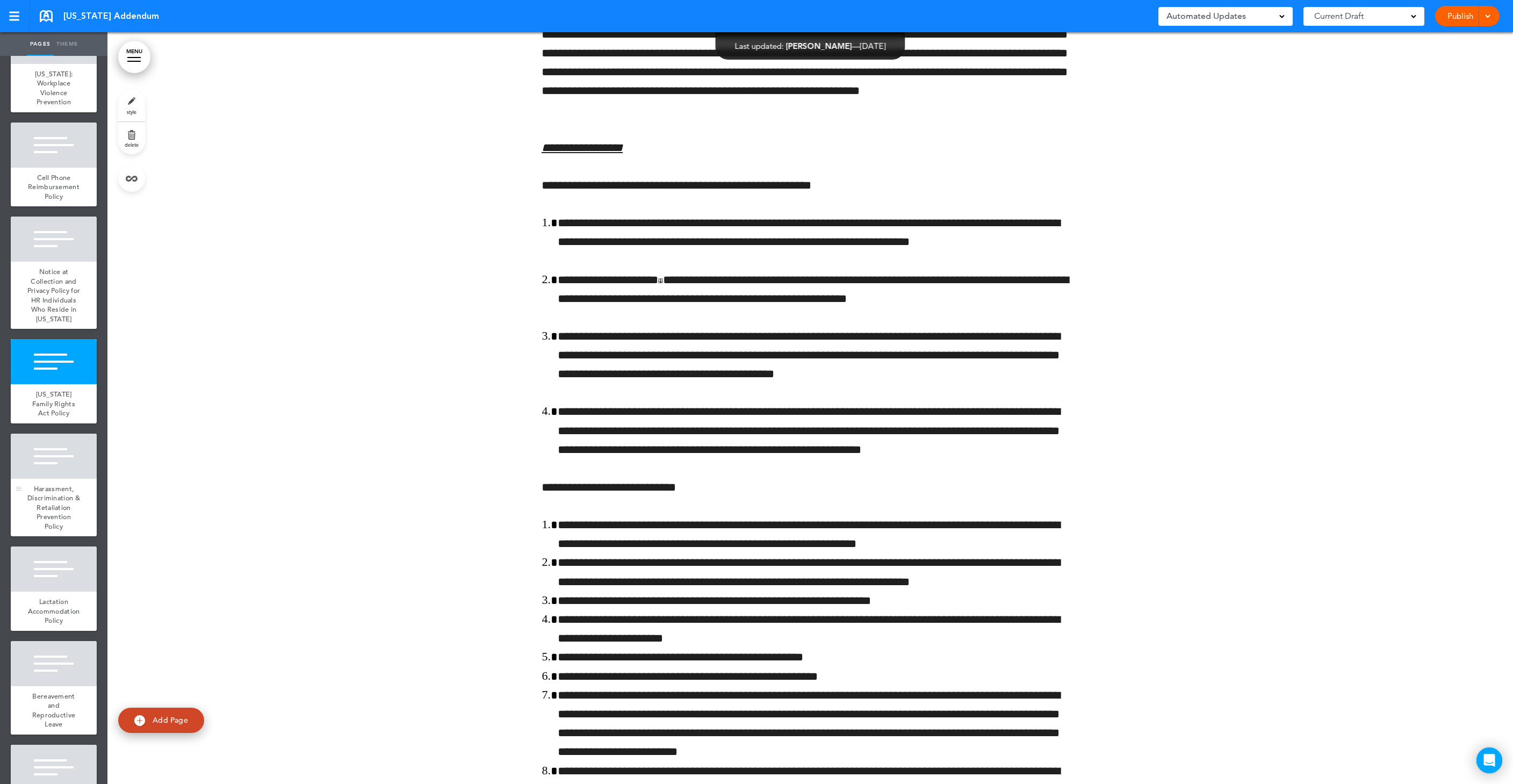
click at [35, 520] on div "Harassment, Discrimination & Retaliation Prevention Policy" at bounding box center [53, 507] width 86 height 58
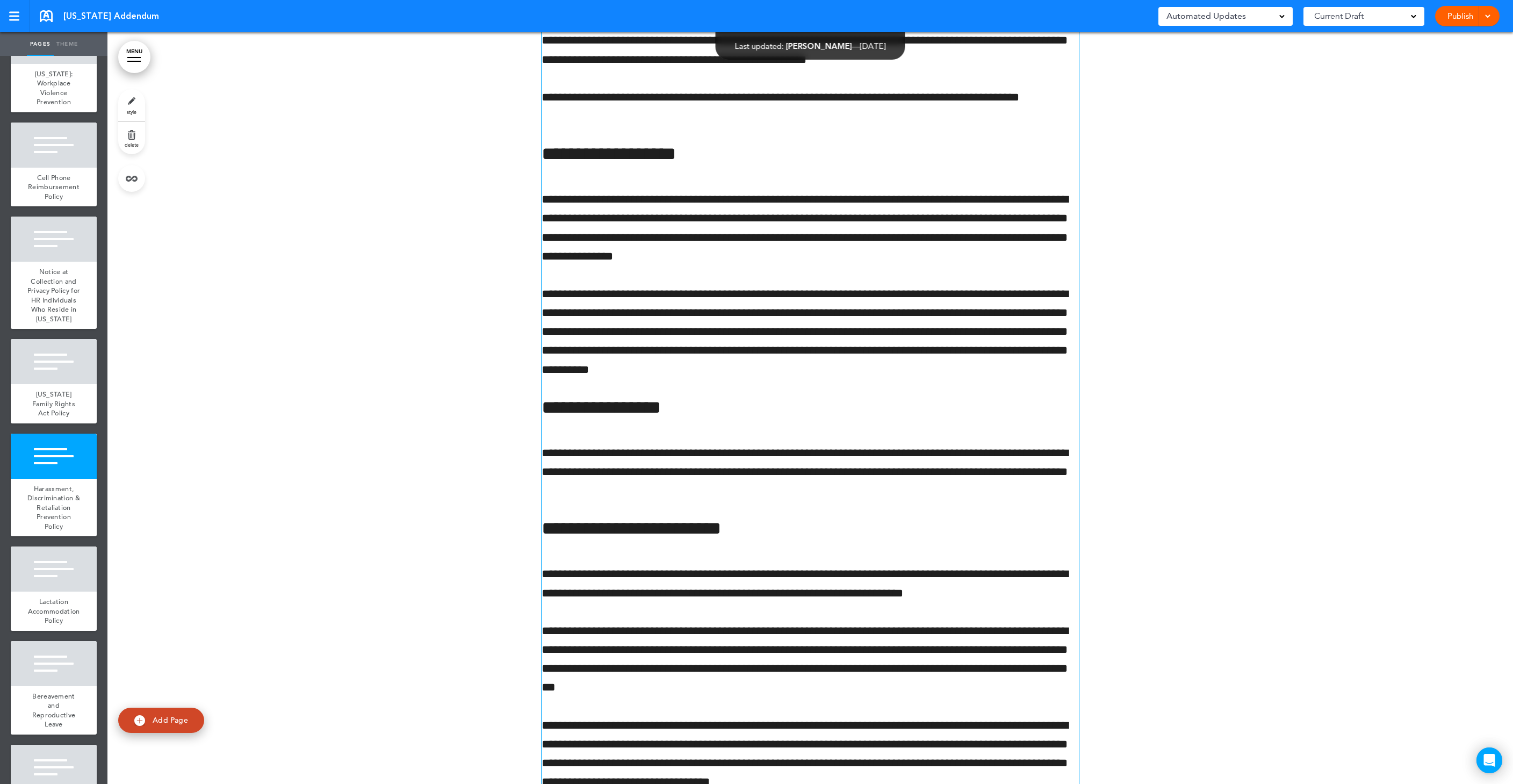
scroll to position [23596, 0]
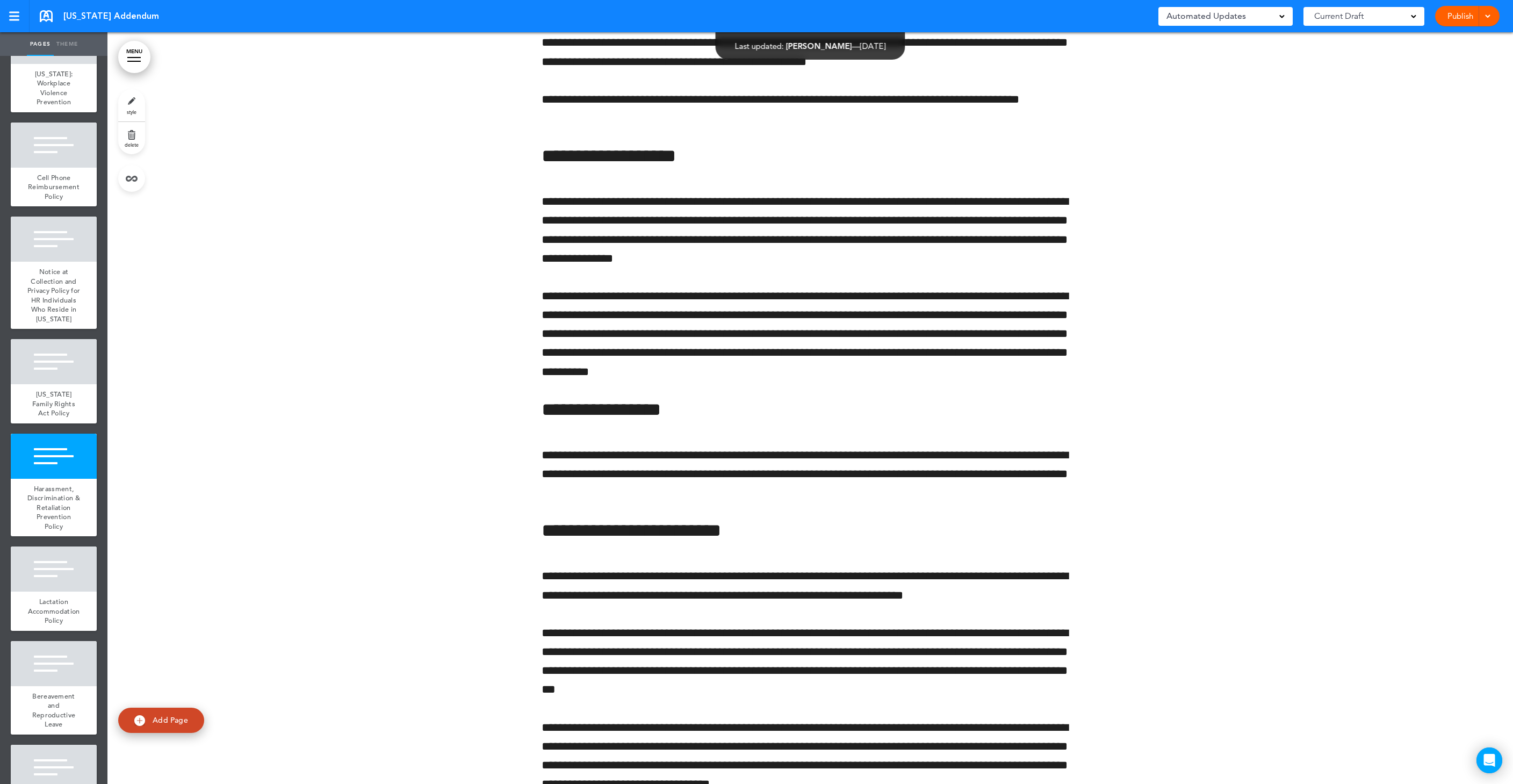
click at [1166, 100] on div at bounding box center [810, 321] width 1406 height 3751
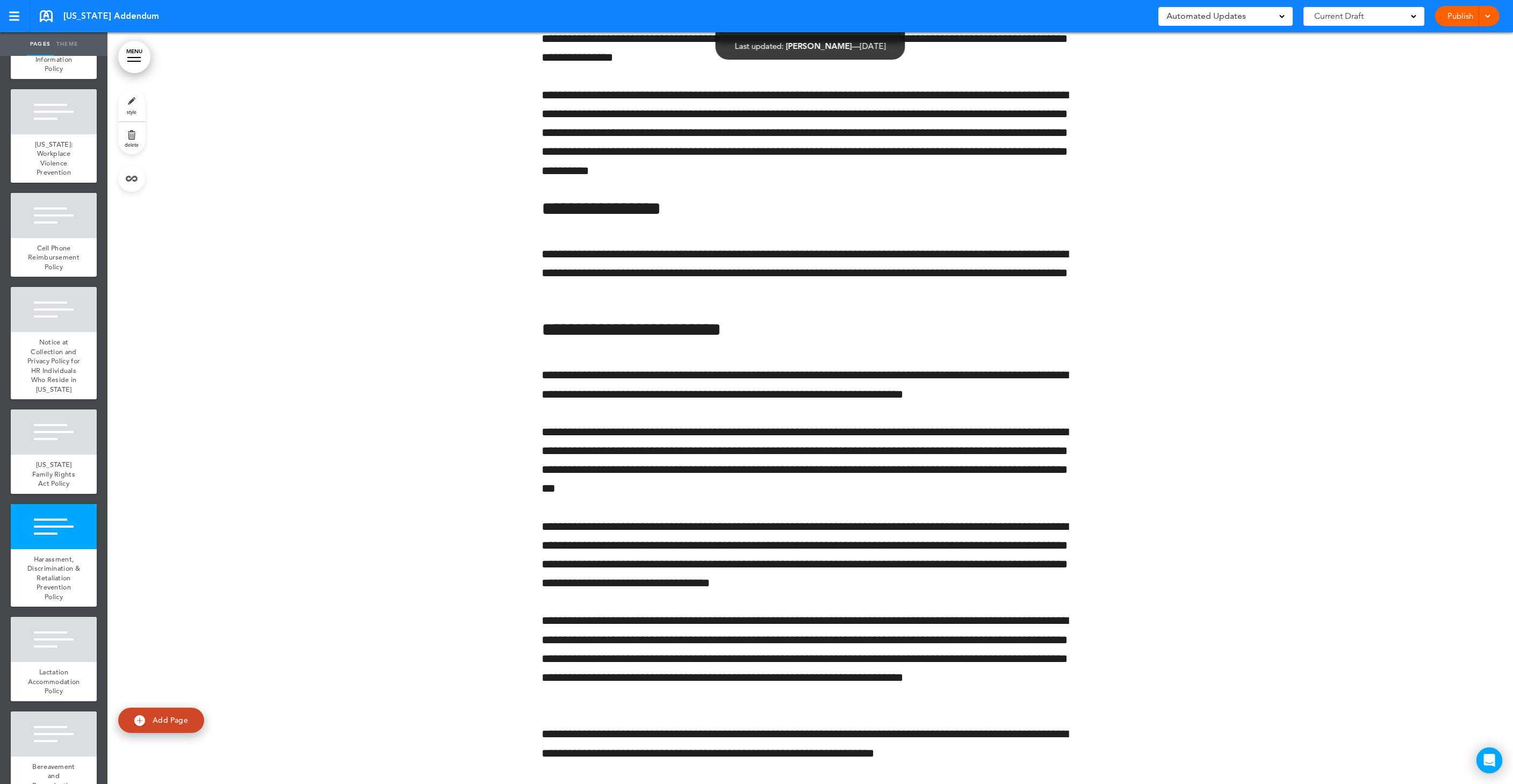
scroll to position [0, 0]
